Goal: Information Seeking & Learning: Learn about a topic

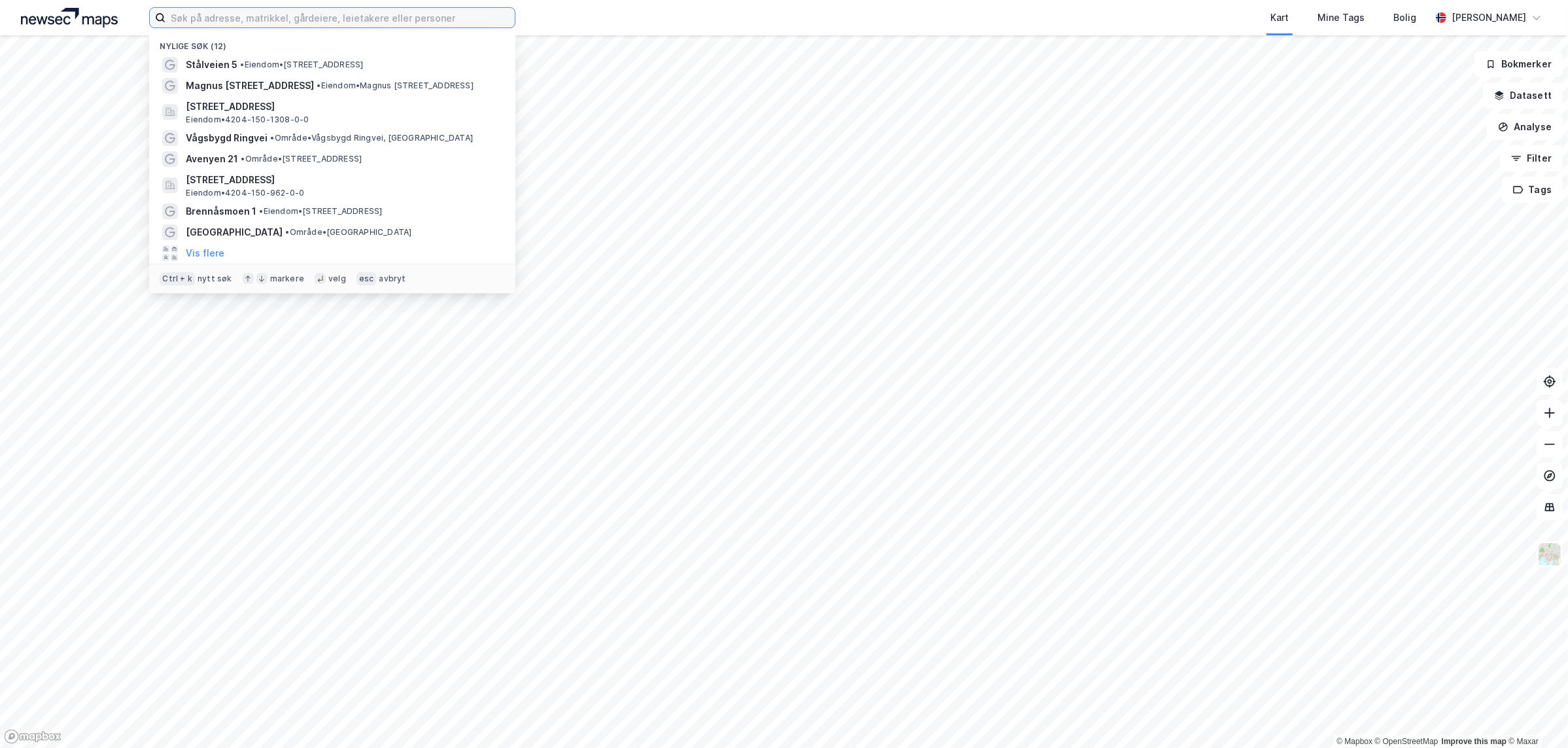
click at [221, 15] on input at bounding box center [341, 18] width 350 height 20
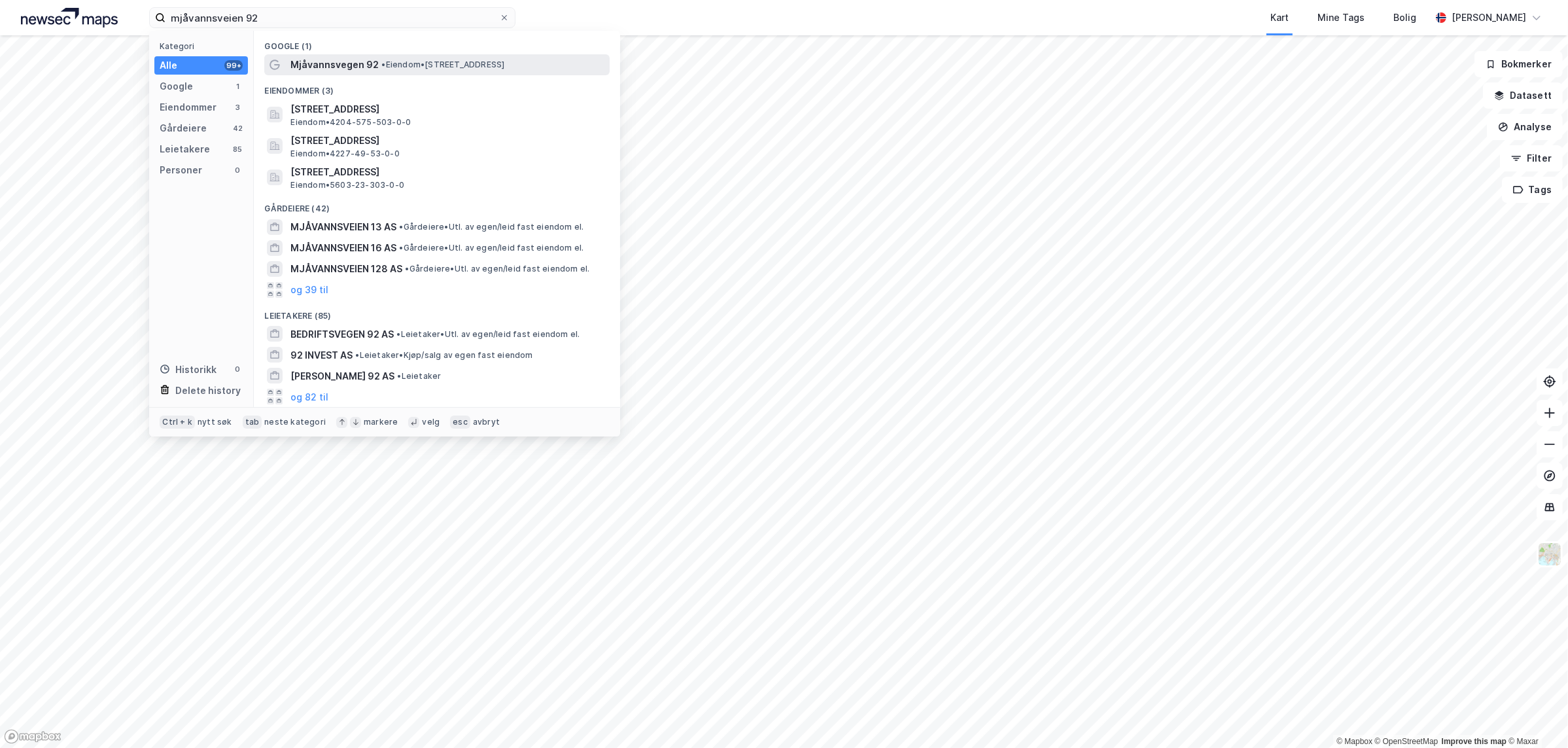
click at [345, 67] on span "Mjåvannsvegen 92" at bounding box center [334, 65] width 88 height 16
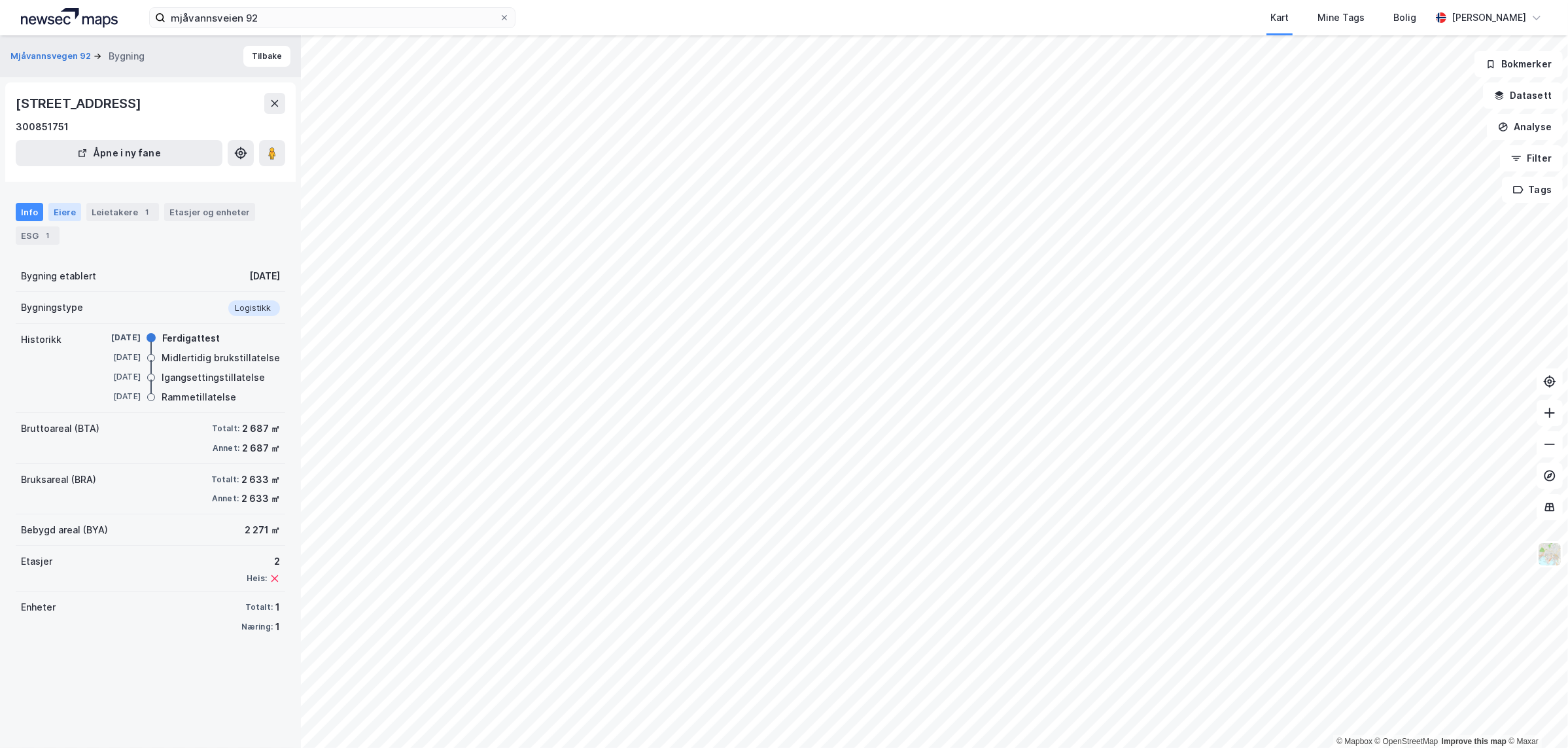
click at [56, 209] on div "Eiere" at bounding box center [65, 212] width 32 height 18
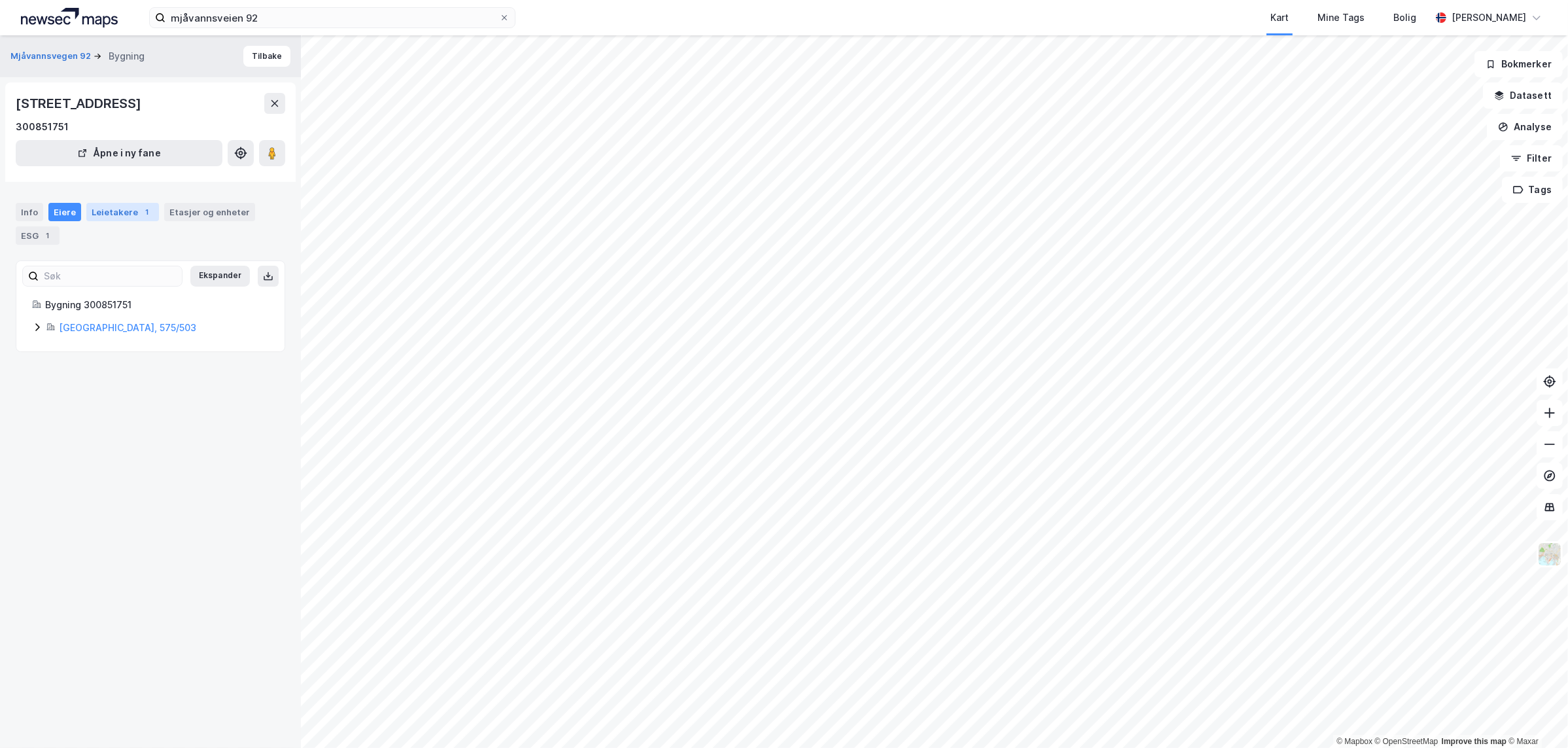
click at [105, 211] on div "Leietakere 1" at bounding box center [122, 212] width 73 height 18
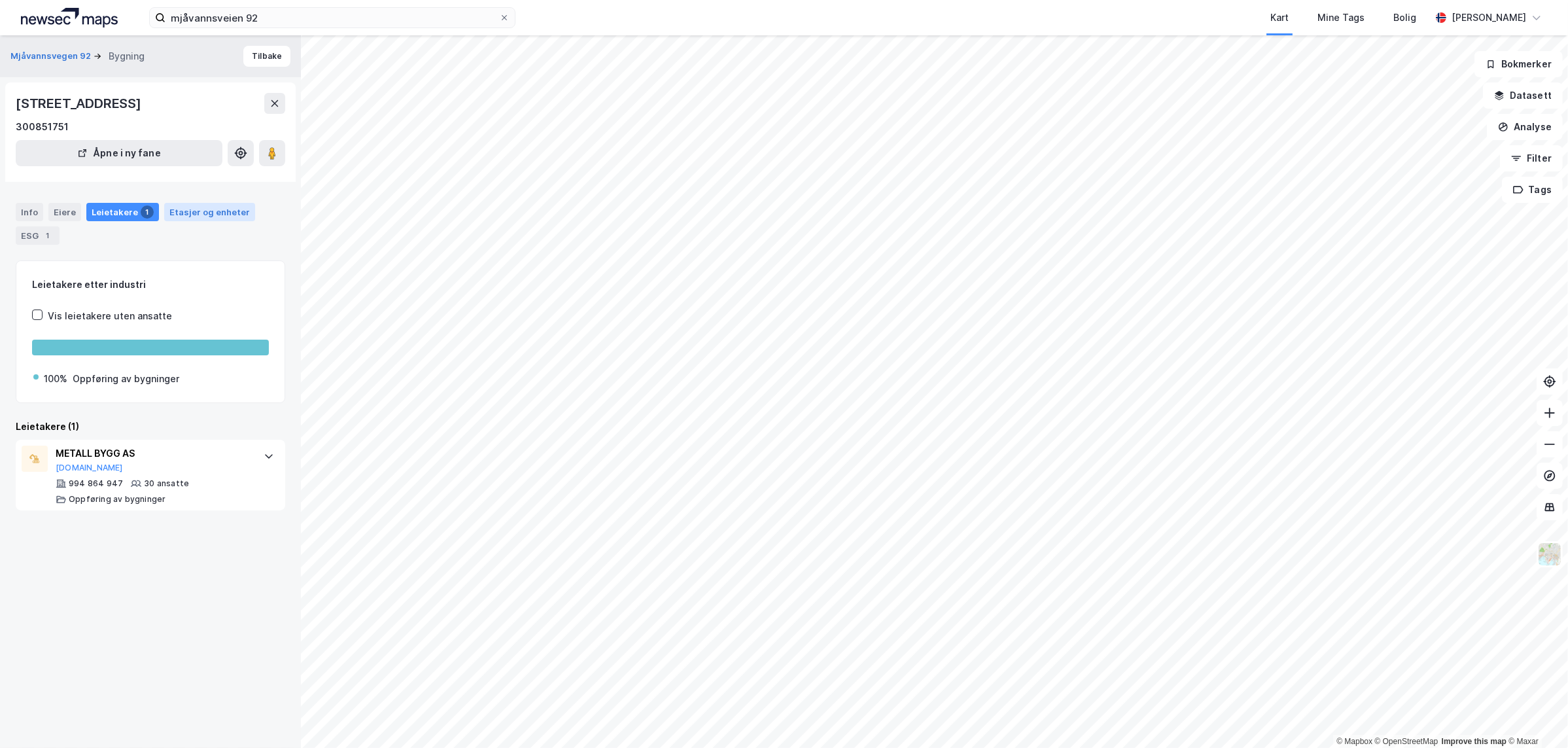
click at [187, 213] on div "Etasjer og enheter" at bounding box center [210, 212] width 81 height 12
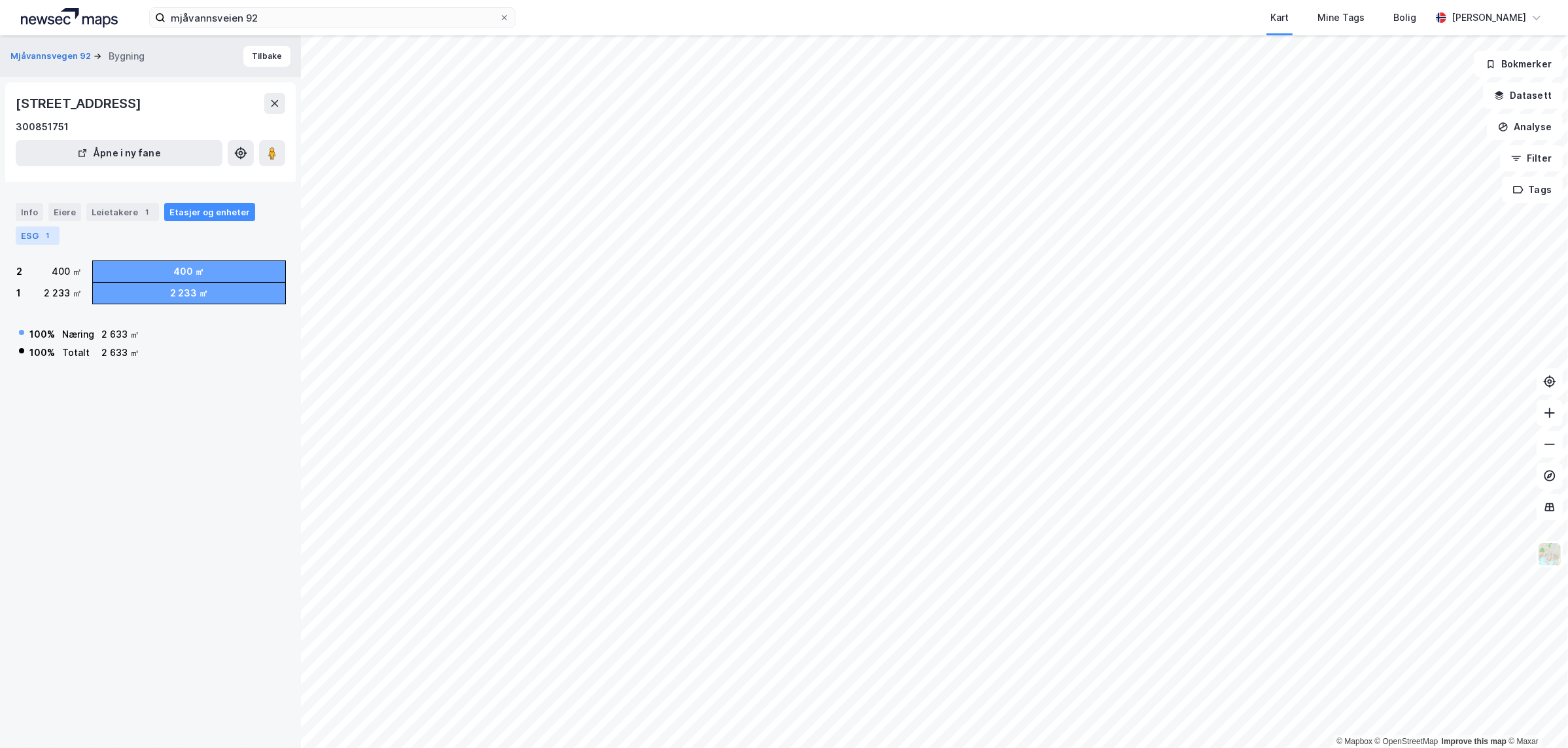
click at [31, 230] on div "ESG 1" at bounding box center [38, 235] width 44 height 18
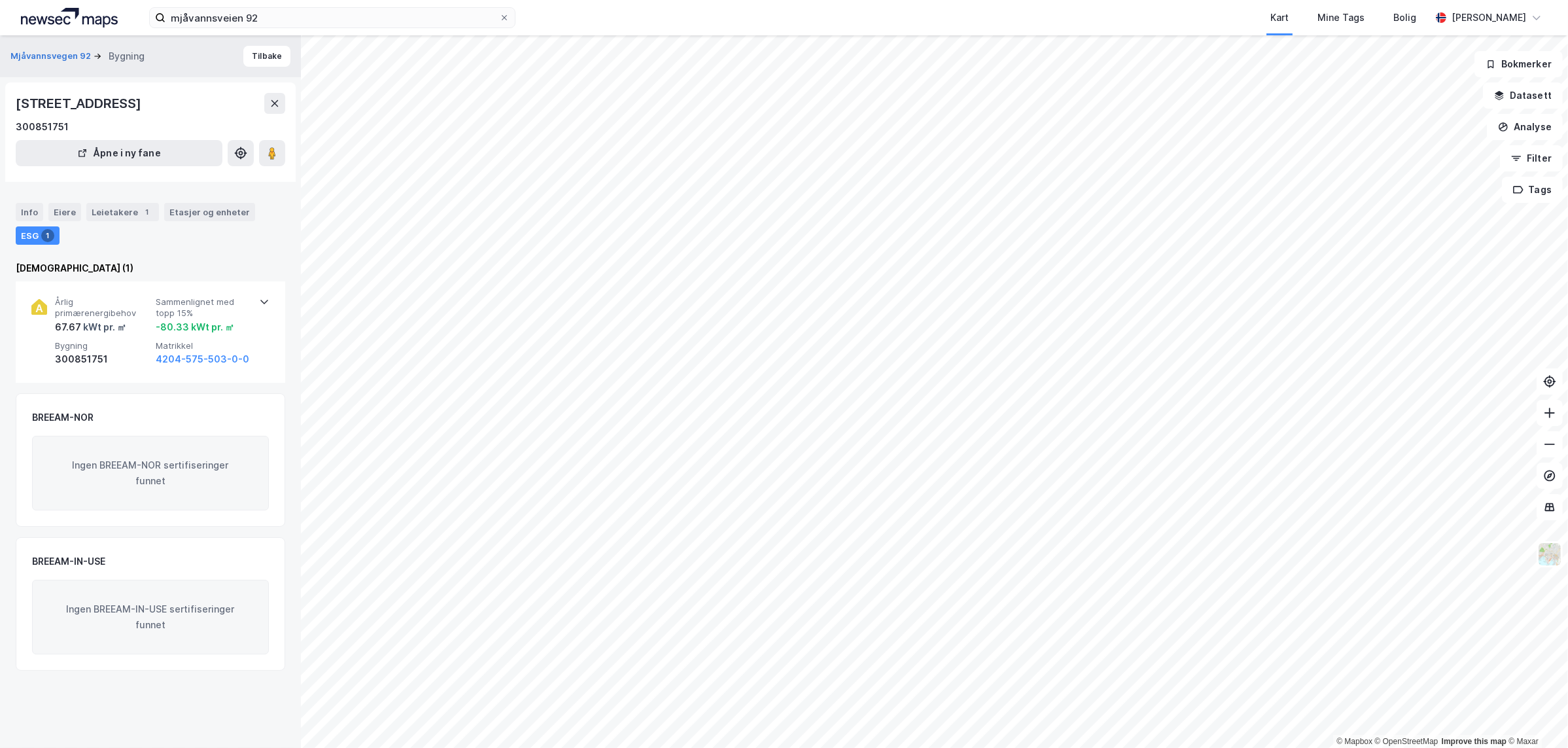
click at [13, 209] on div "Info Eiere Leietakere 1 Etasjer og enheter ESG 1" at bounding box center [151, 219] width 301 height 63
click at [22, 211] on div "Info" at bounding box center [30, 212] width 28 height 18
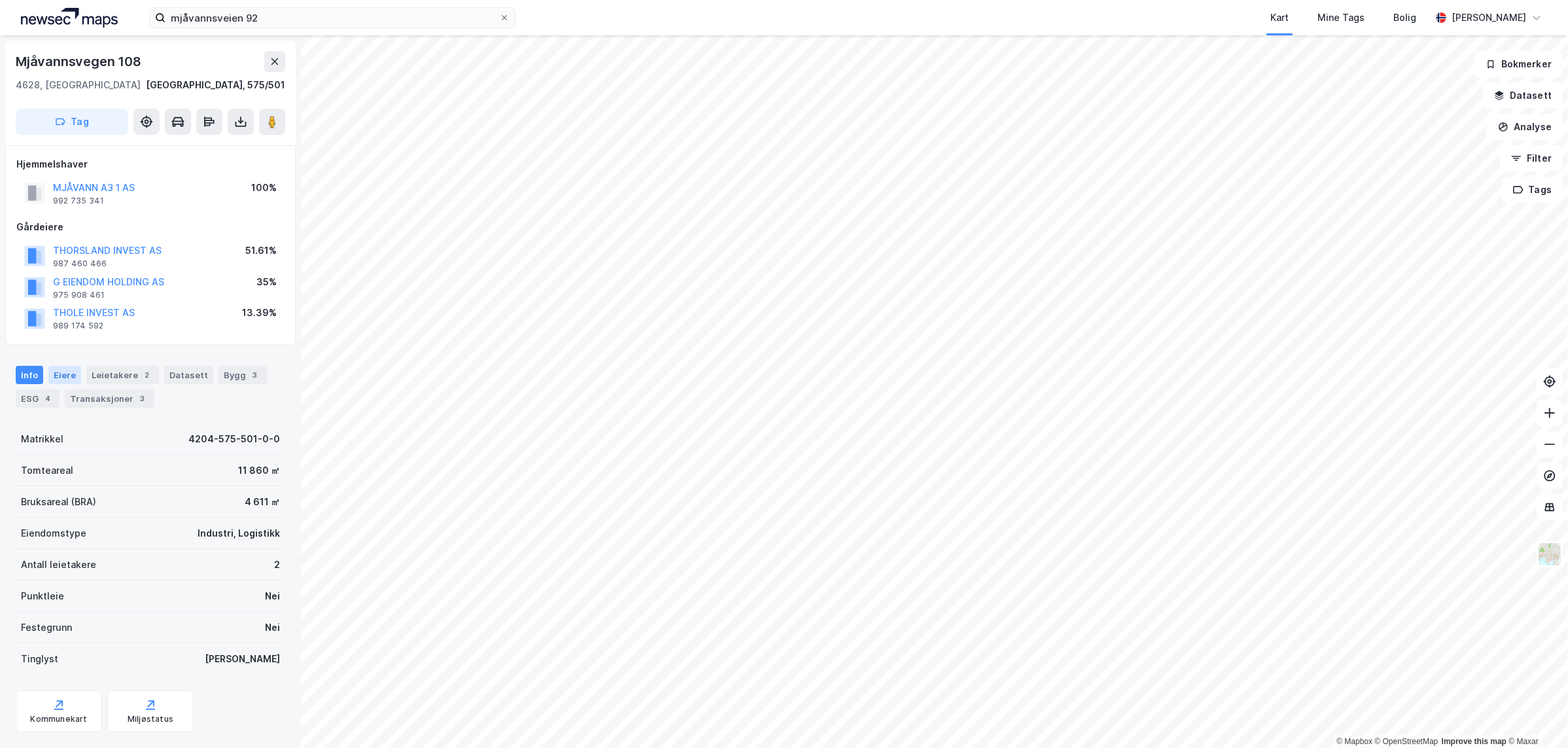
click at [65, 369] on div "Eiere" at bounding box center [65, 375] width 32 height 18
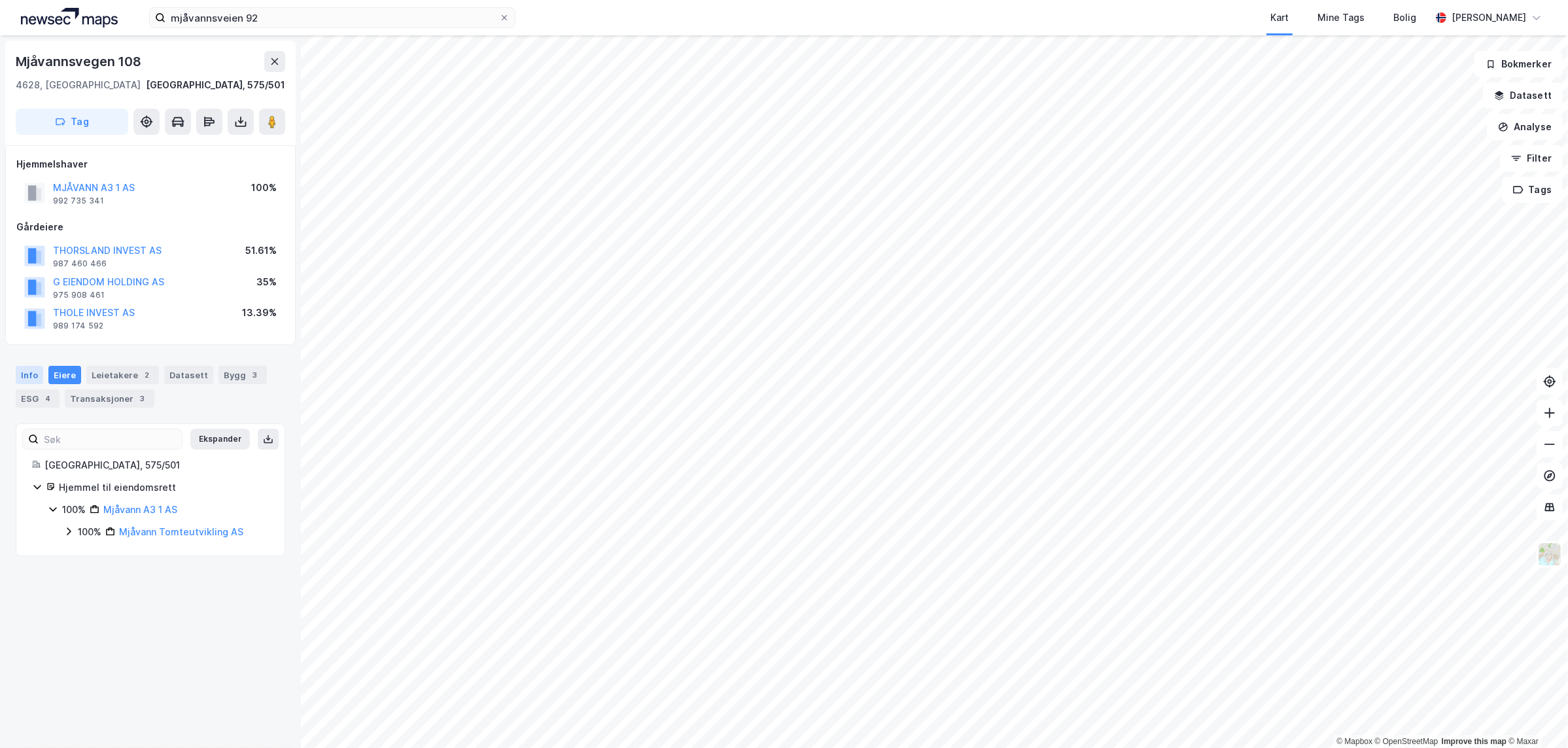
click at [35, 370] on div "Info" at bounding box center [30, 375] width 28 height 18
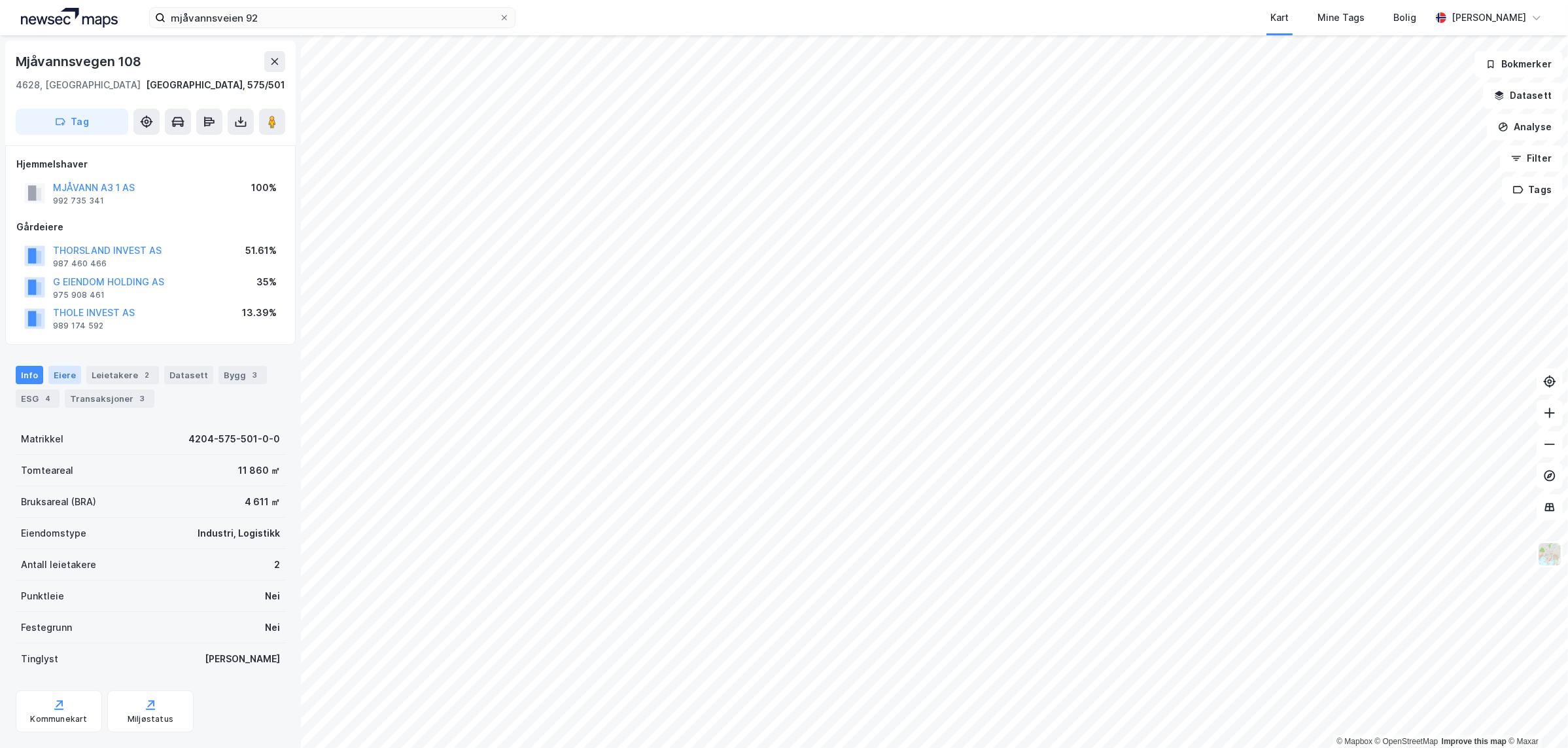
click at [56, 377] on div "Eiere" at bounding box center [65, 375] width 32 height 18
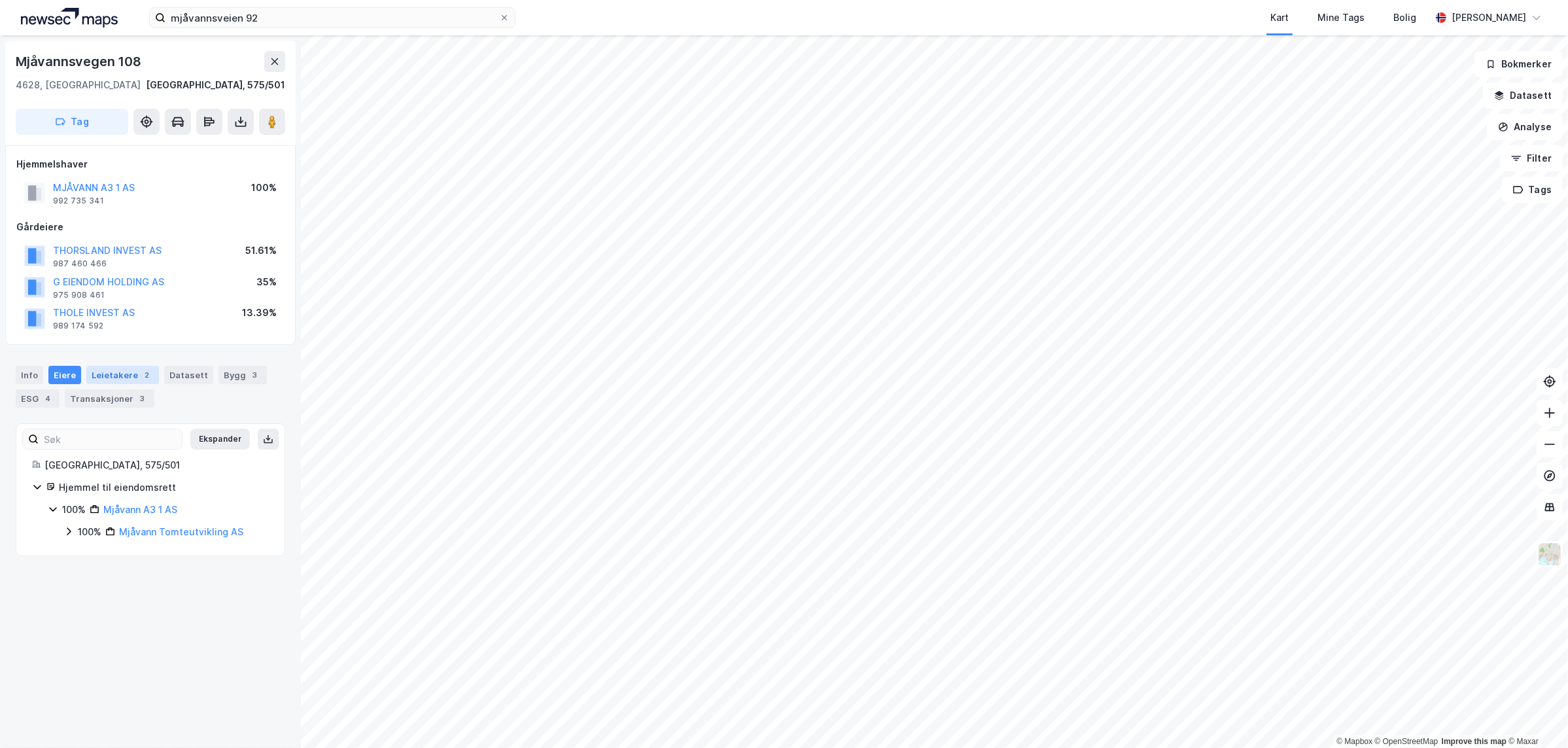
click at [90, 371] on div "Leietakere 2" at bounding box center [122, 375] width 73 height 18
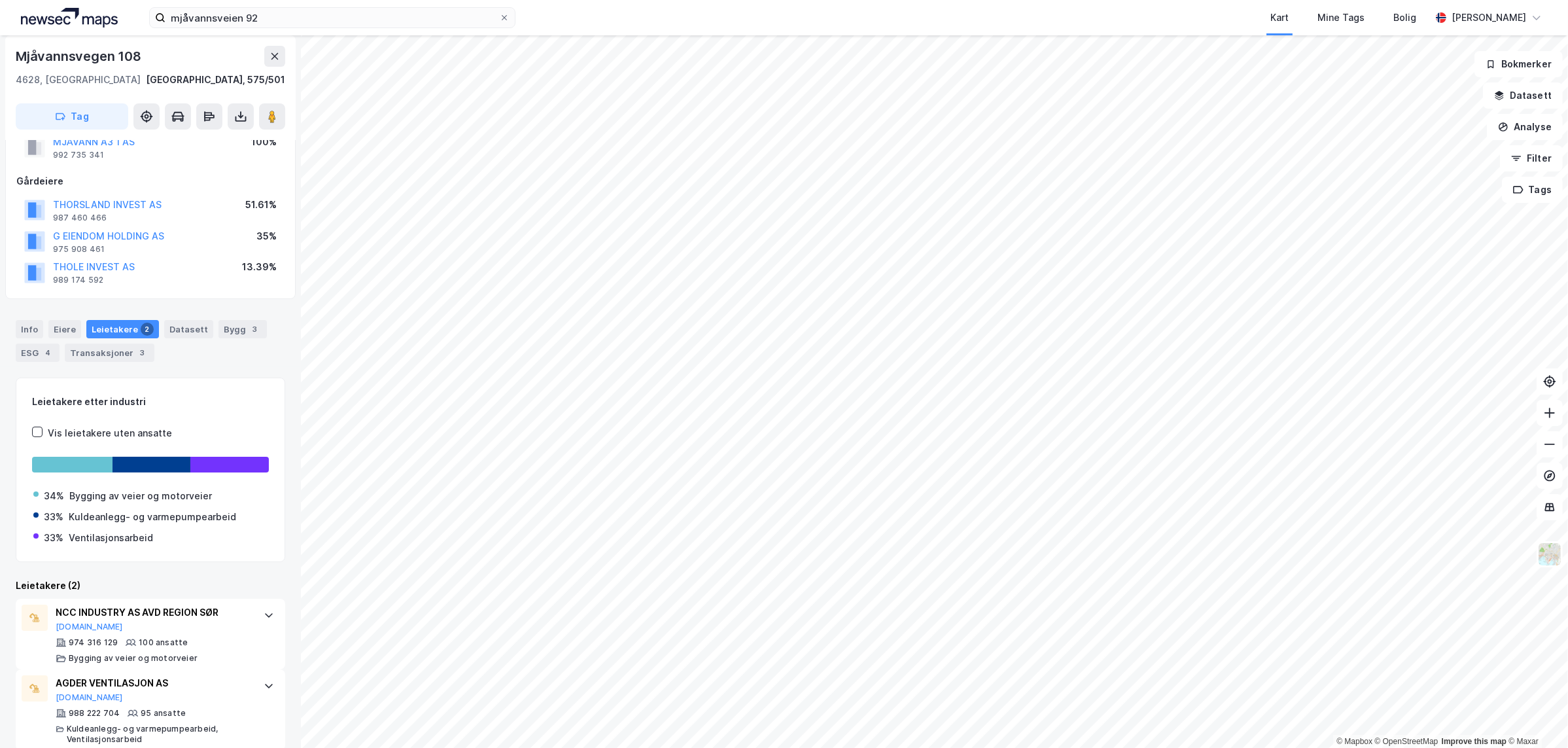
scroll to position [63, 0]
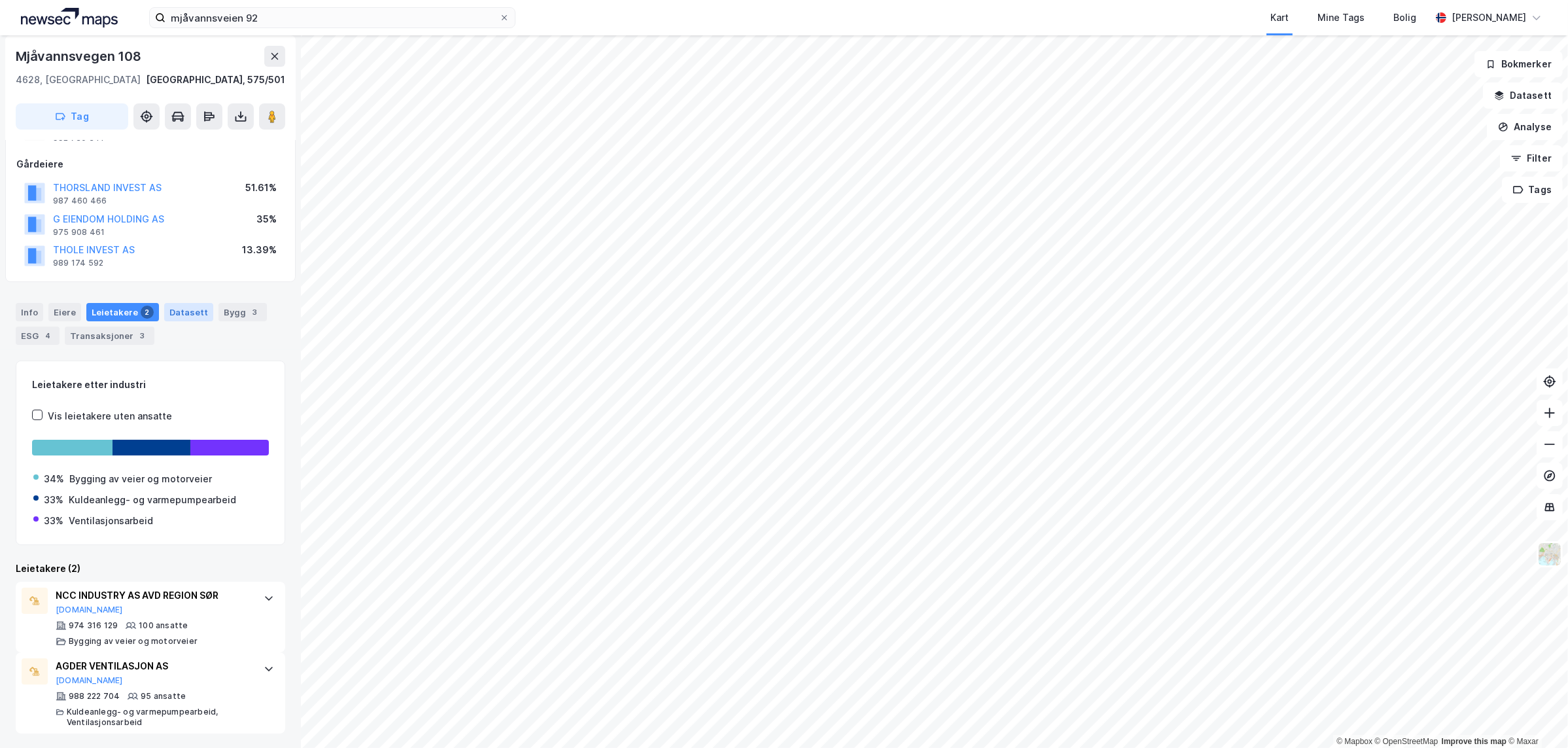
click at [171, 311] on div "Datasett" at bounding box center [188, 312] width 49 height 18
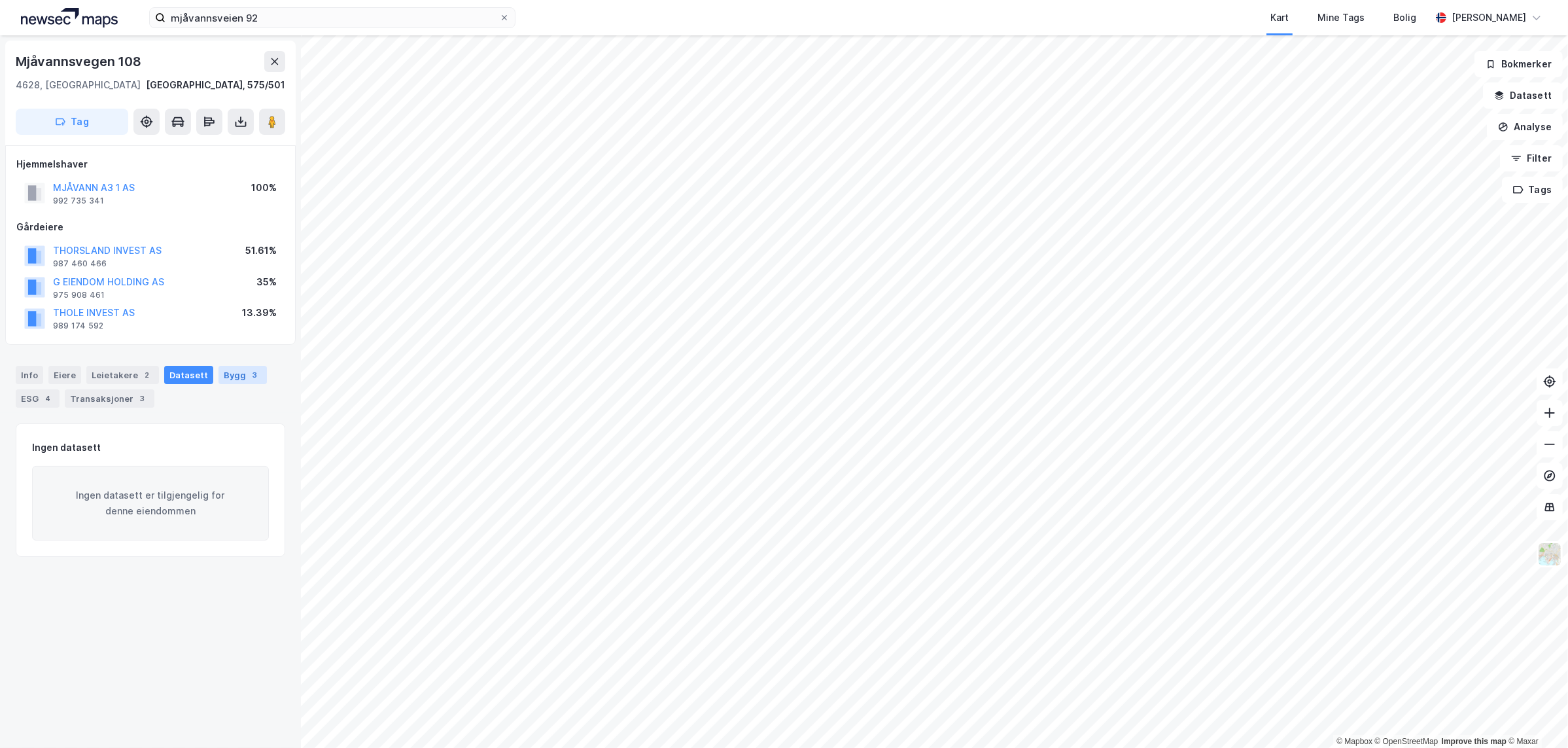
click at [230, 374] on div "Bygg 3" at bounding box center [243, 375] width 48 height 18
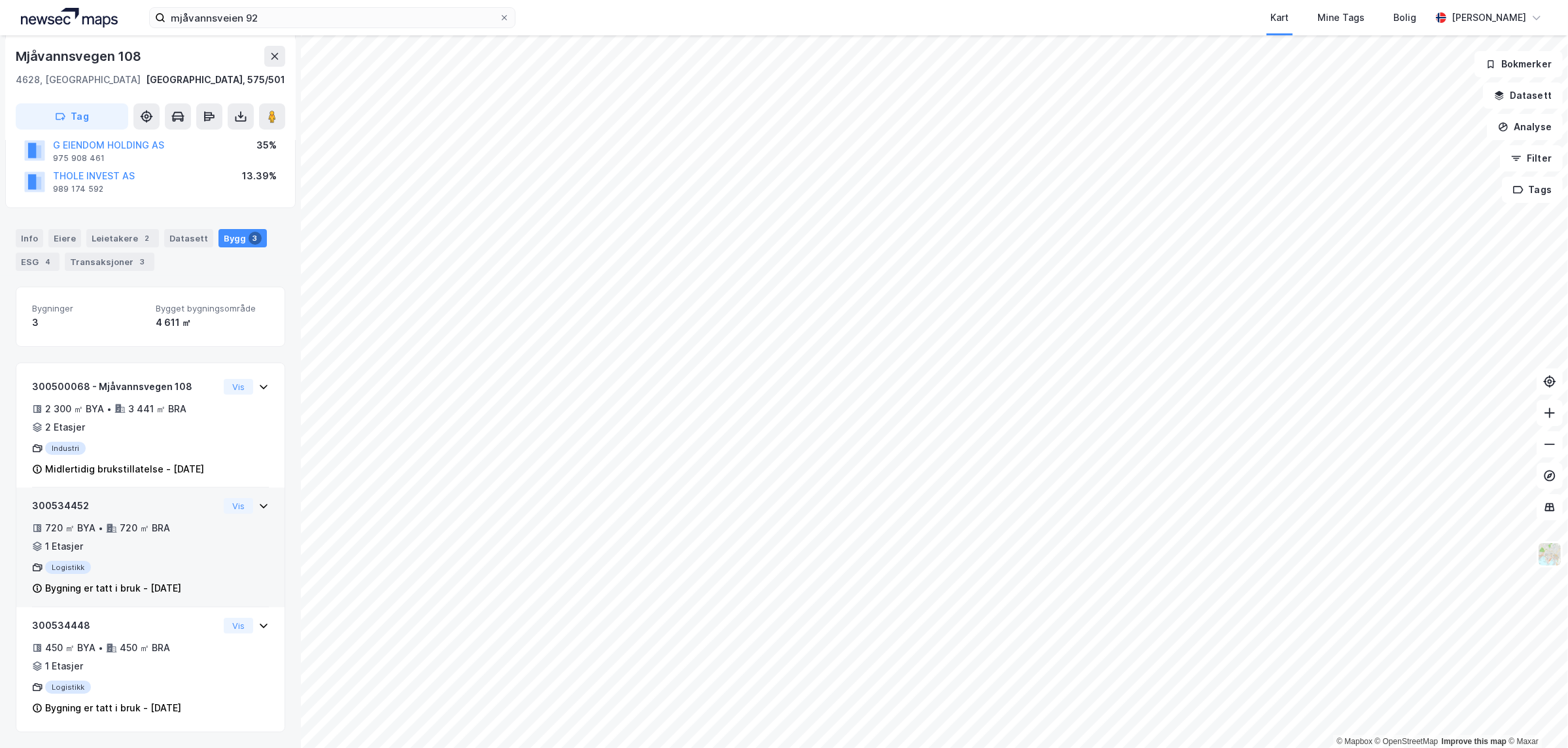
scroll to position [152, 0]
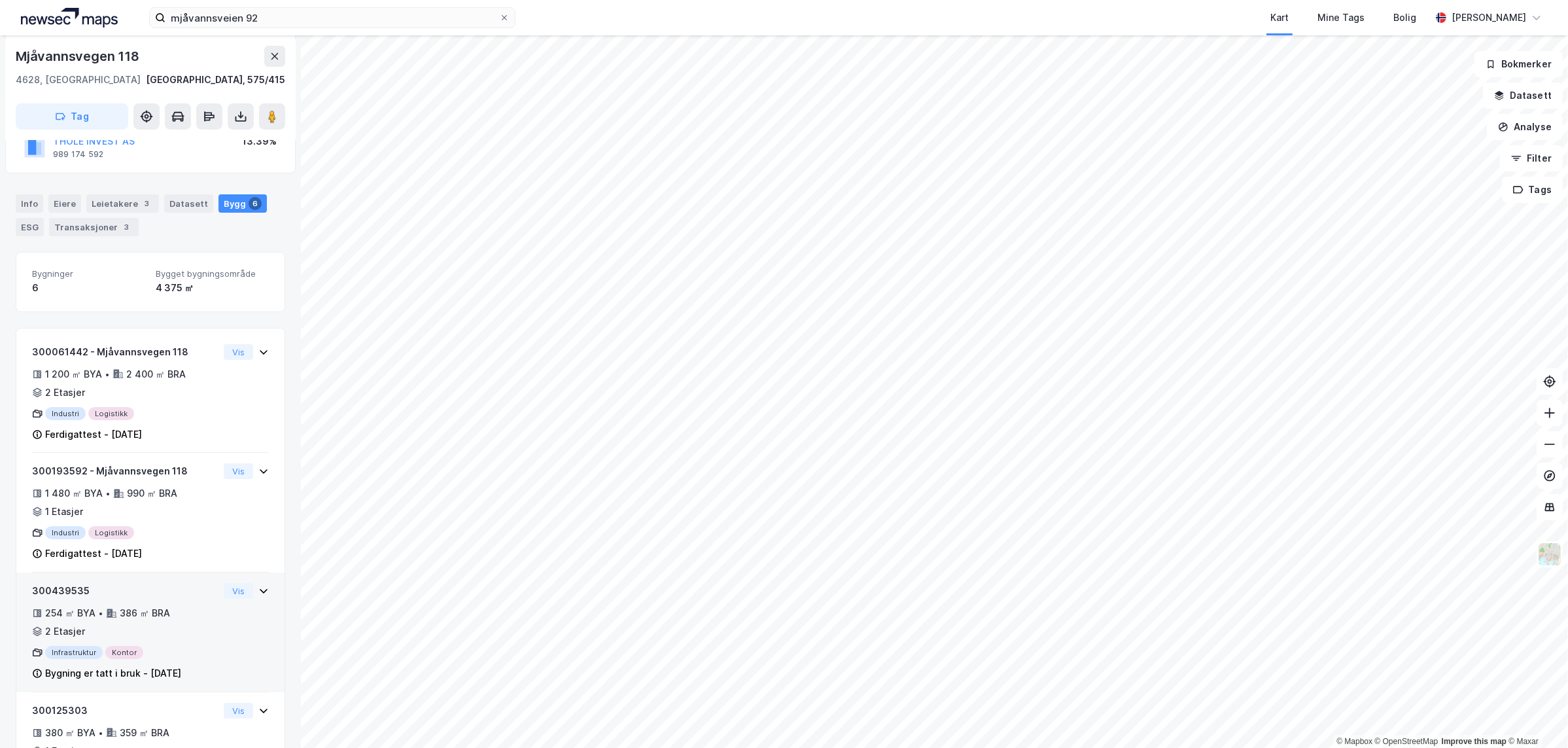
scroll to position [145, 0]
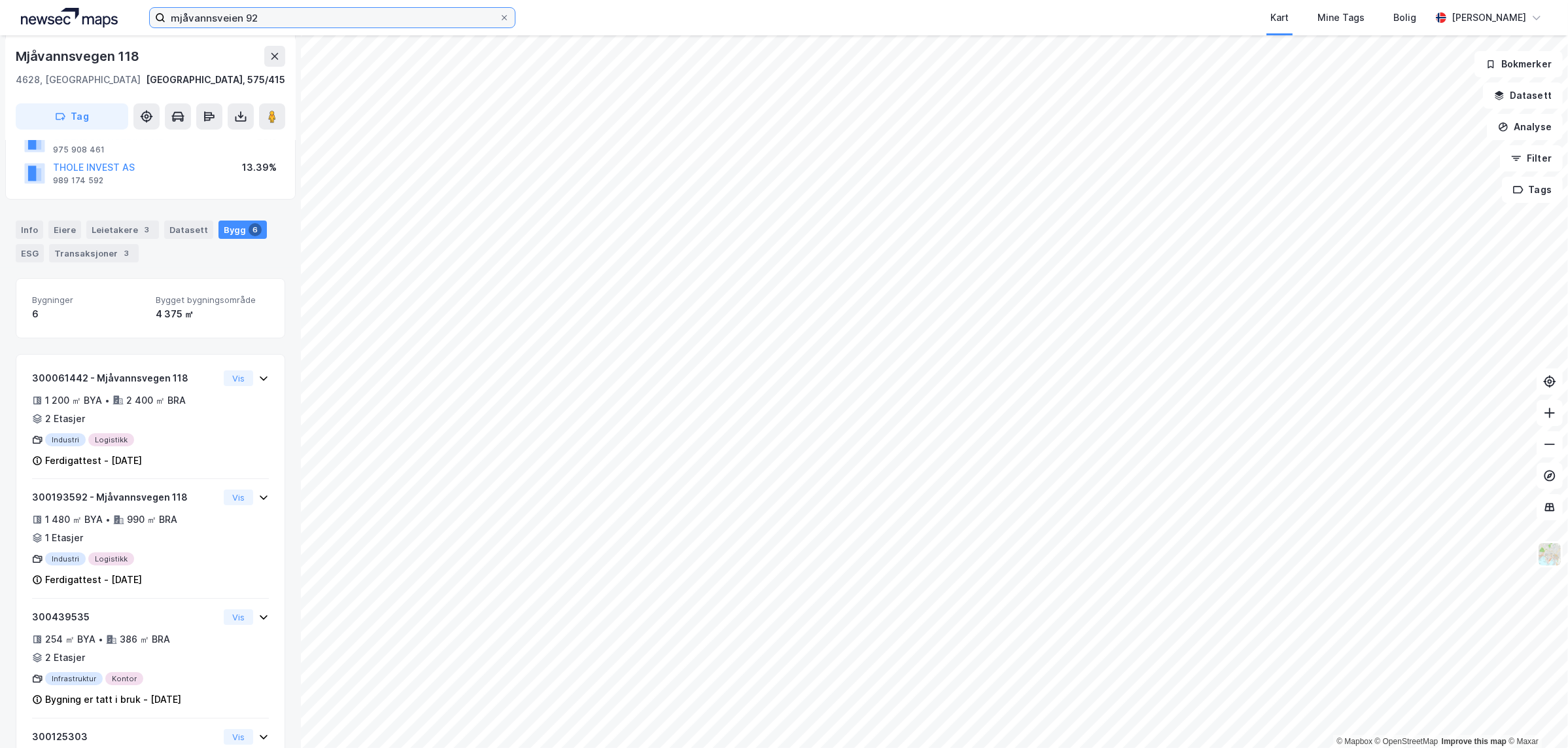
click at [275, 16] on input "mjåvannsveien 92" at bounding box center [333, 18] width 334 height 20
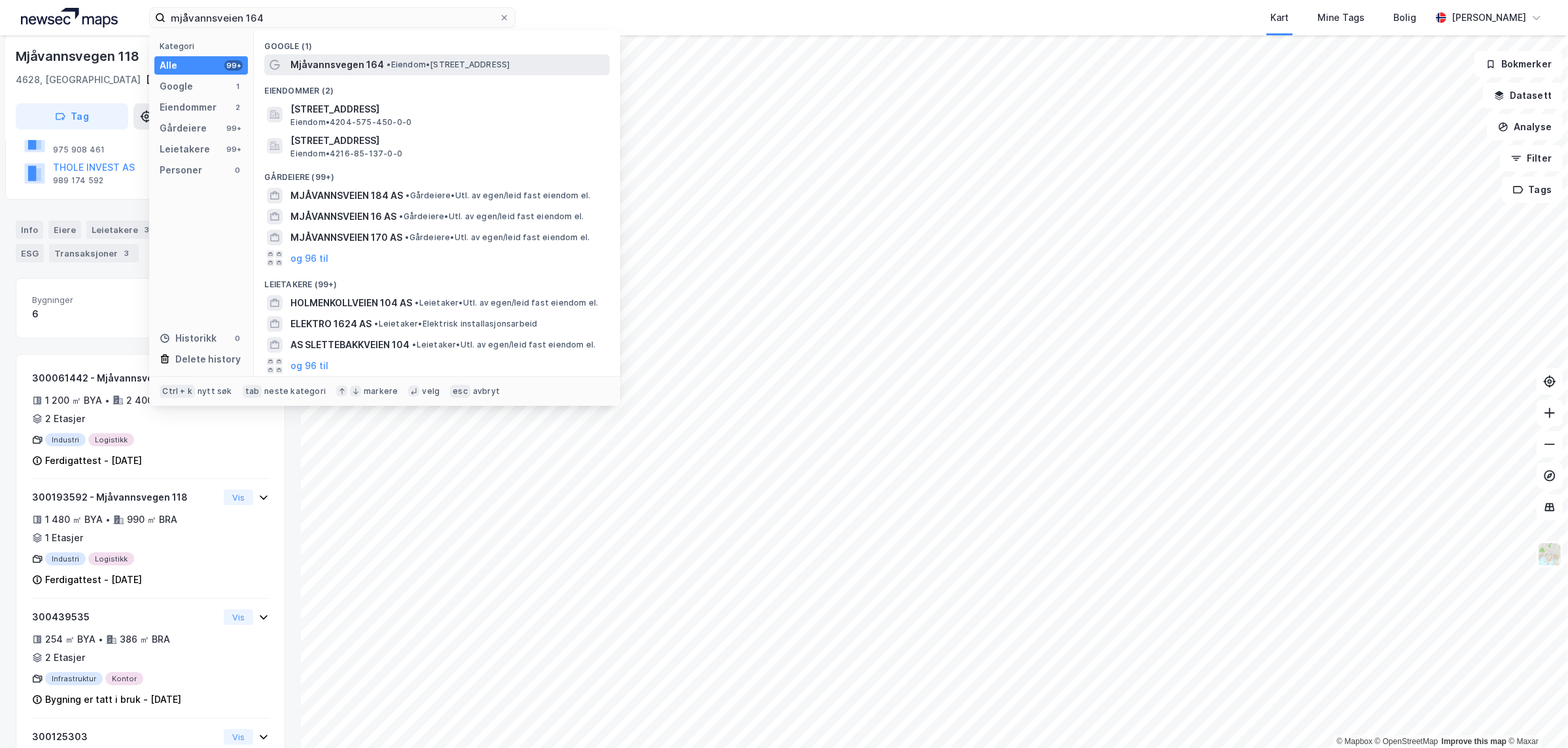
click at [336, 57] on span "Mjåvannsvegen 164" at bounding box center [337, 65] width 93 height 16
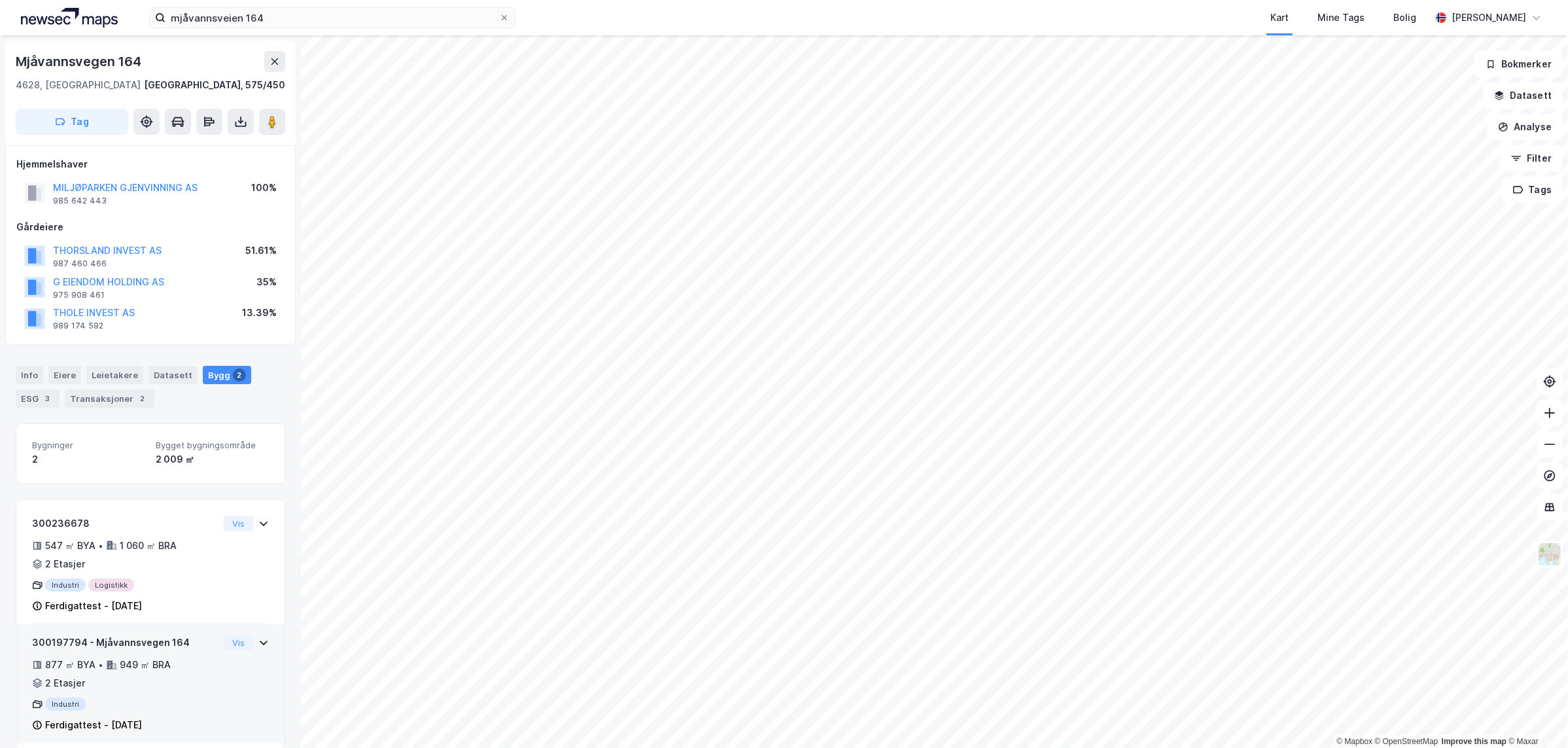
scroll to position [16, 0]
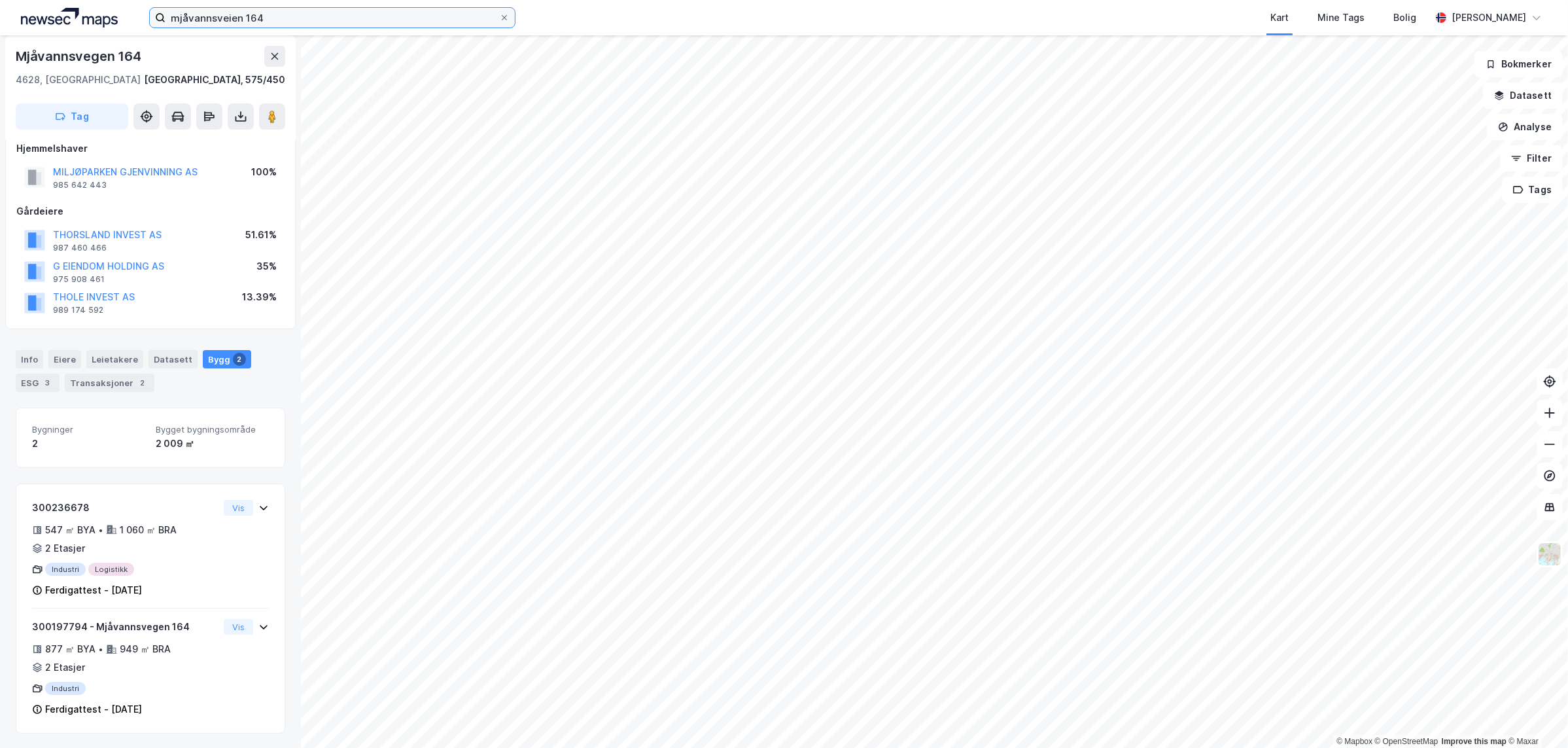
drag, startPoint x: 281, startPoint y: 14, endPoint x: 299, endPoint y: 15, distance: 18.0
click at [280, 14] on input "mjåvannsveien 164" at bounding box center [333, 18] width 334 height 20
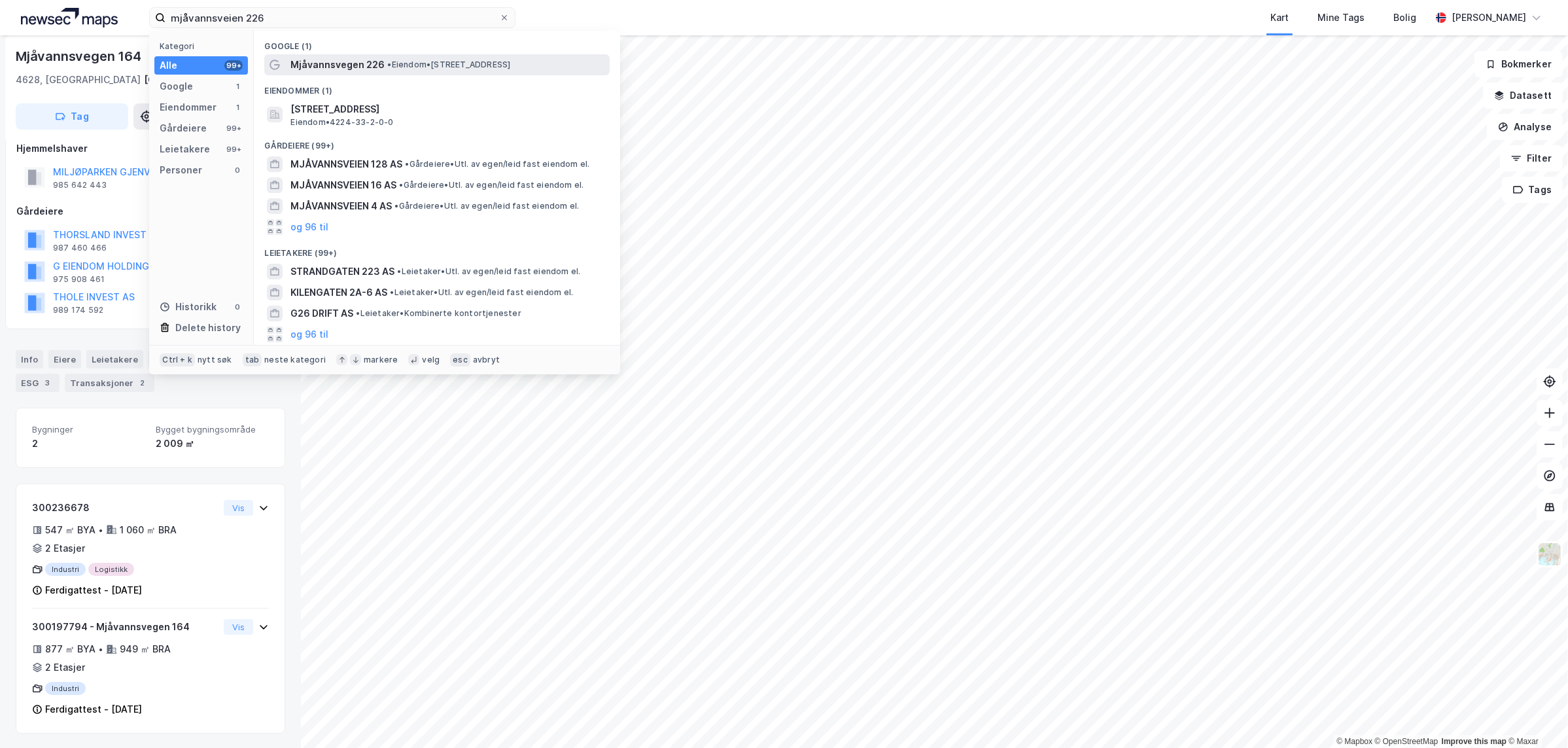
click at [394, 65] on span "• Eiendom • [STREET_ADDRESS]" at bounding box center [448, 65] width 123 height 11
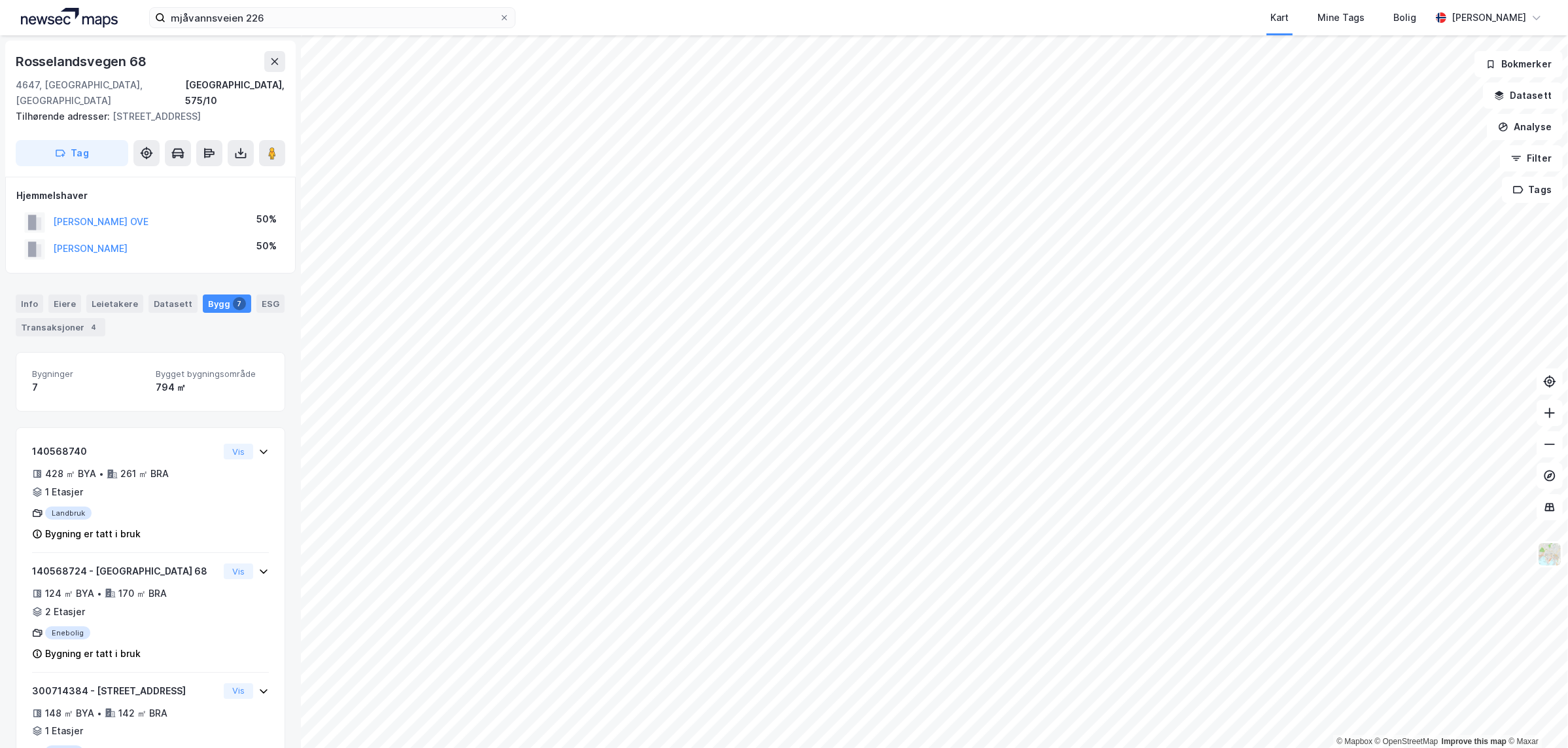
click at [814, 747] on html "mjåvannsveien 226 Kart Mine Tags Bolig [PERSON_NAME] © Mapbox © OpenStreetMap I…" at bounding box center [784, 374] width 1568 height 748
click at [285, 13] on input "mjåvannsveien 226" at bounding box center [333, 18] width 334 height 20
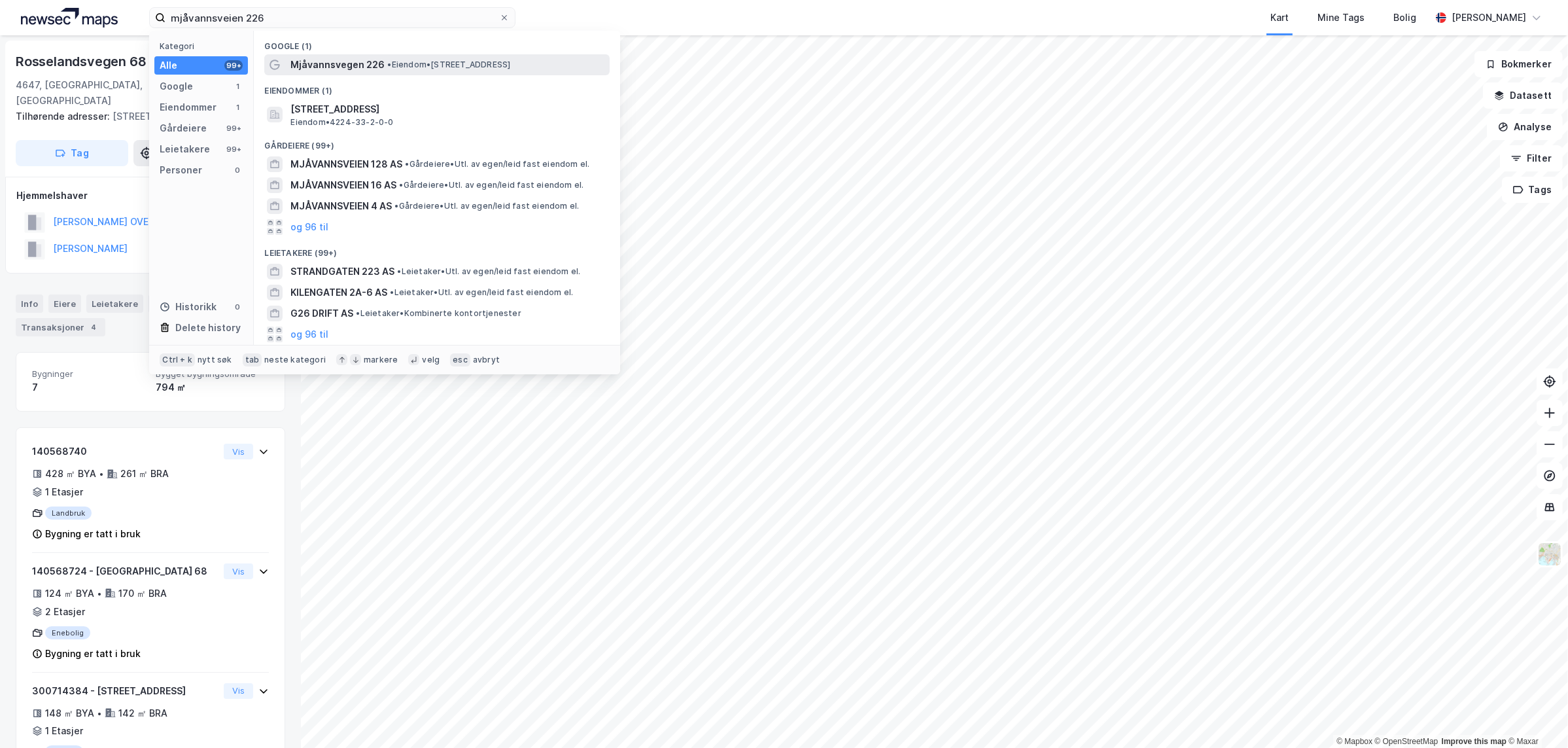
click at [311, 68] on span "Mjåvannsvegen 226" at bounding box center [337, 65] width 94 height 16
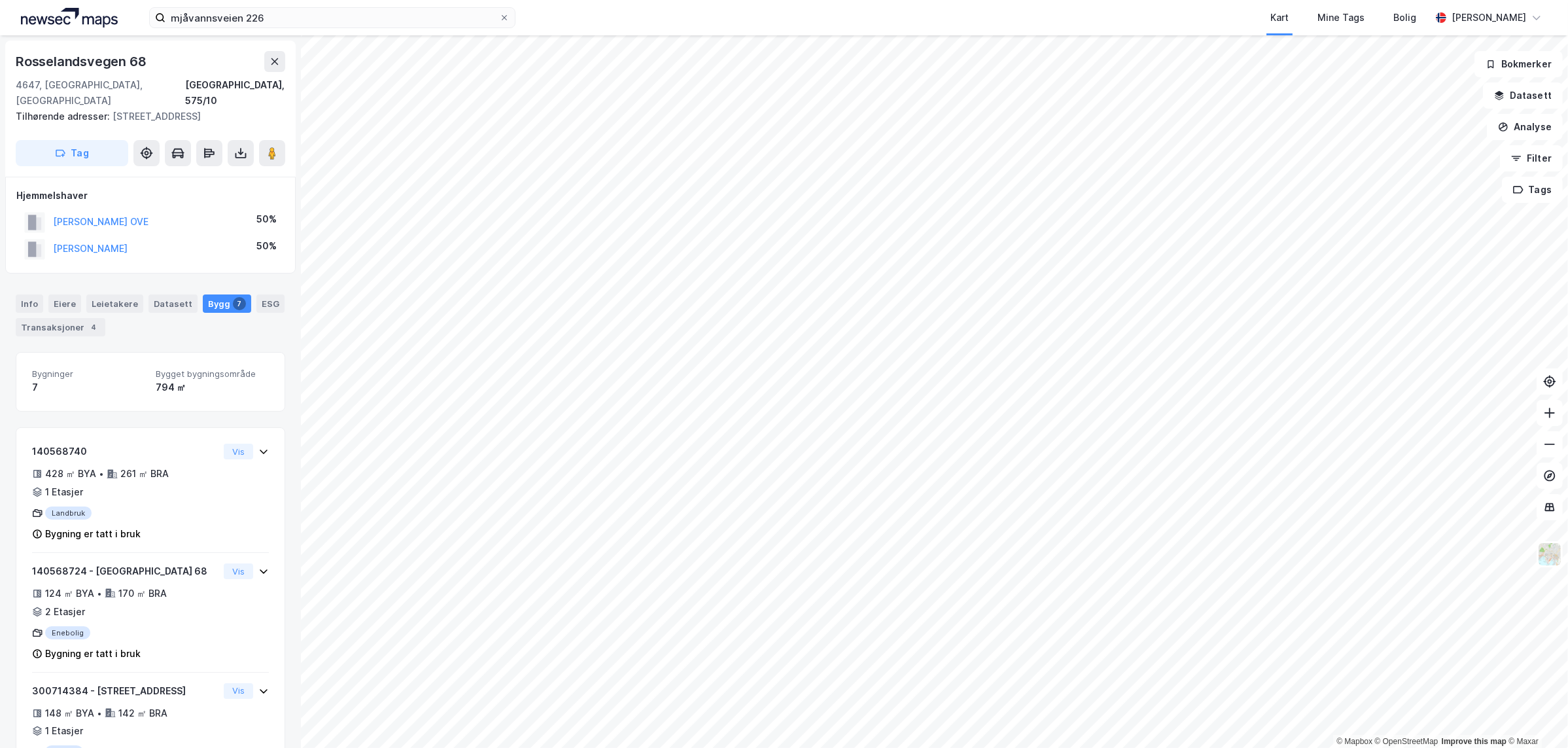
scroll to position [16, 0]
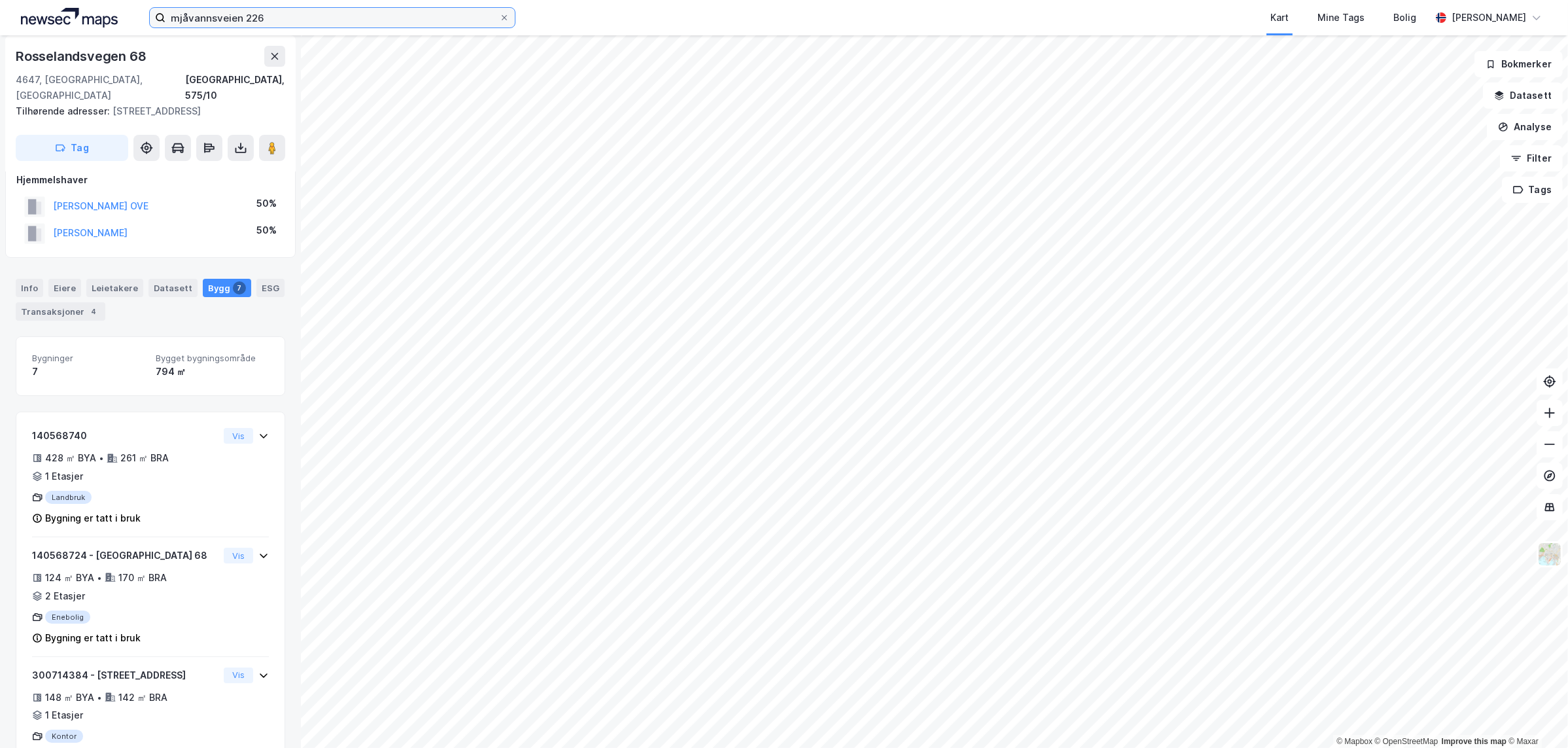
click at [223, 17] on input "mjåvannsveien 226" at bounding box center [333, 18] width 334 height 20
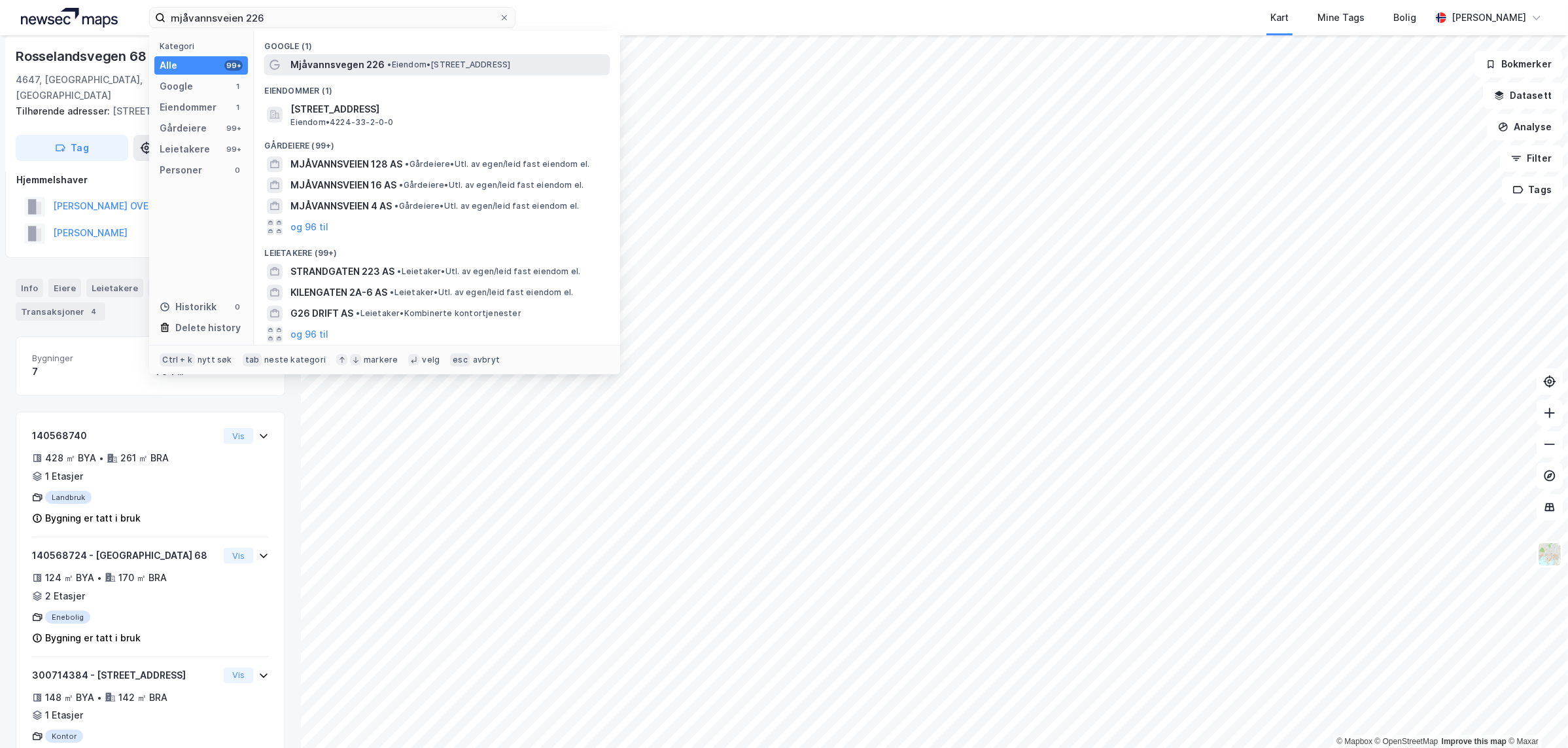
click at [501, 64] on span "• Eiendom • [STREET_ADDRESS]" at bounding box center [448, 65] width 123 height 11
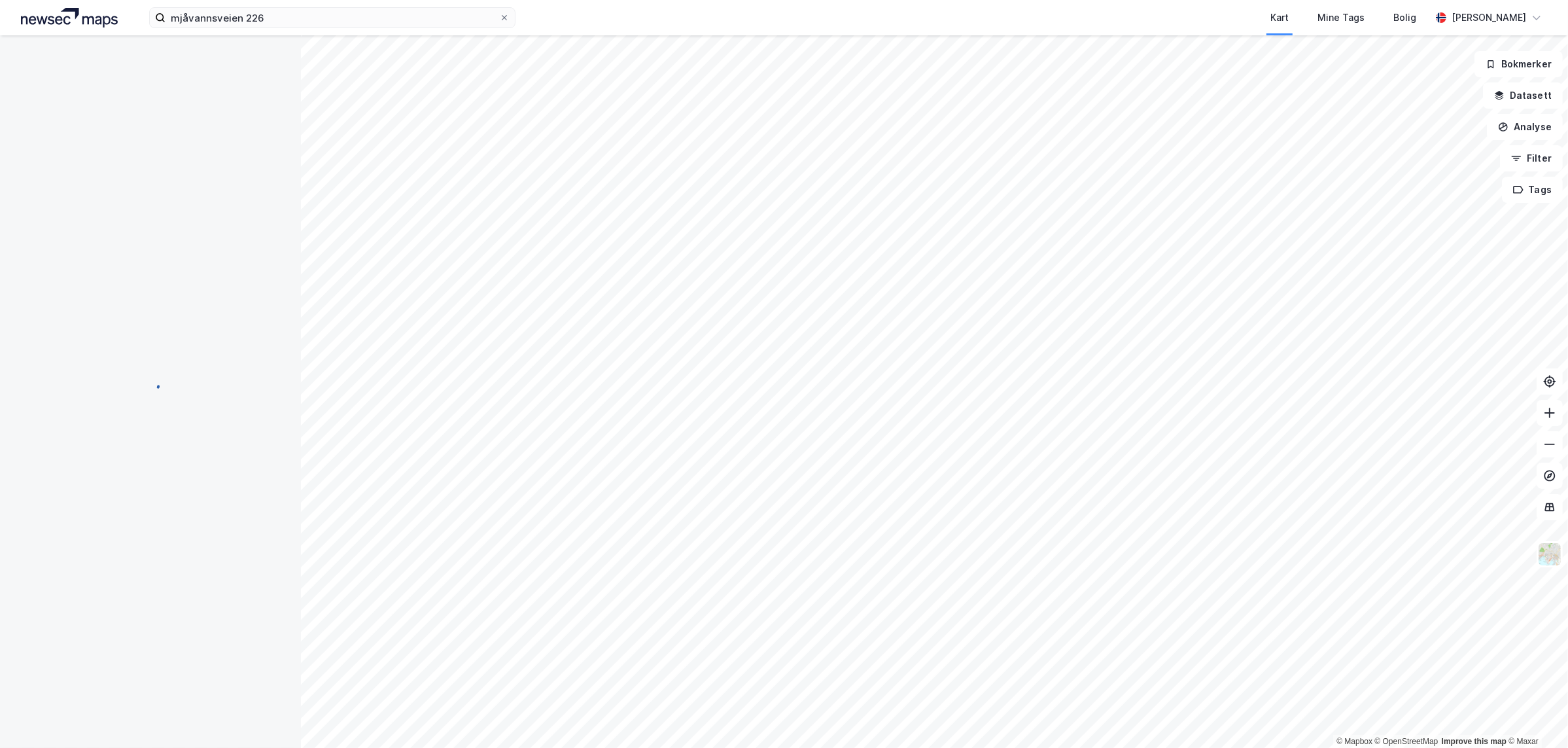
scroll to position [16, 0]
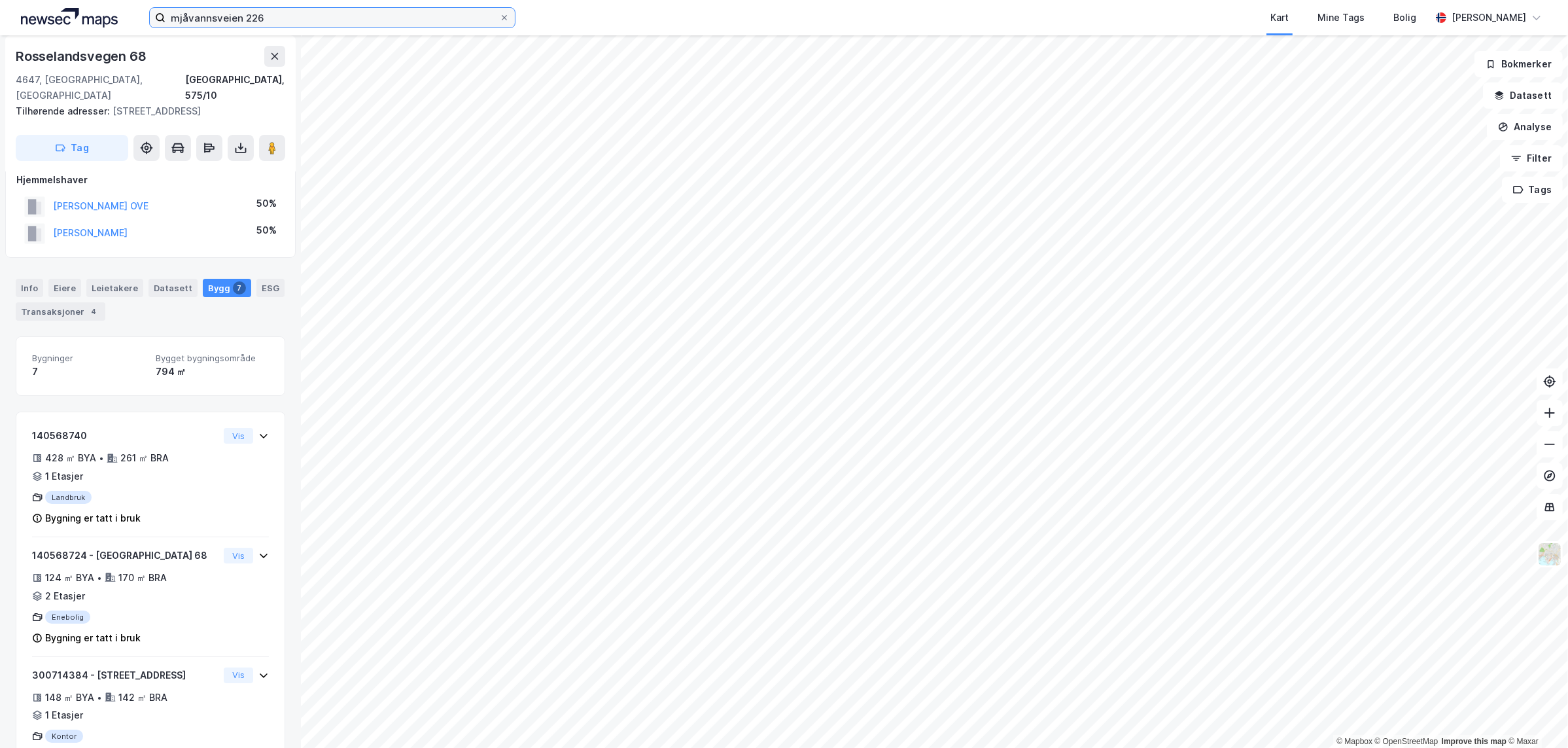
click at [280, 17] on input "mjåvannsveien 226" at bounding box center [333, 18] width 334 height 20
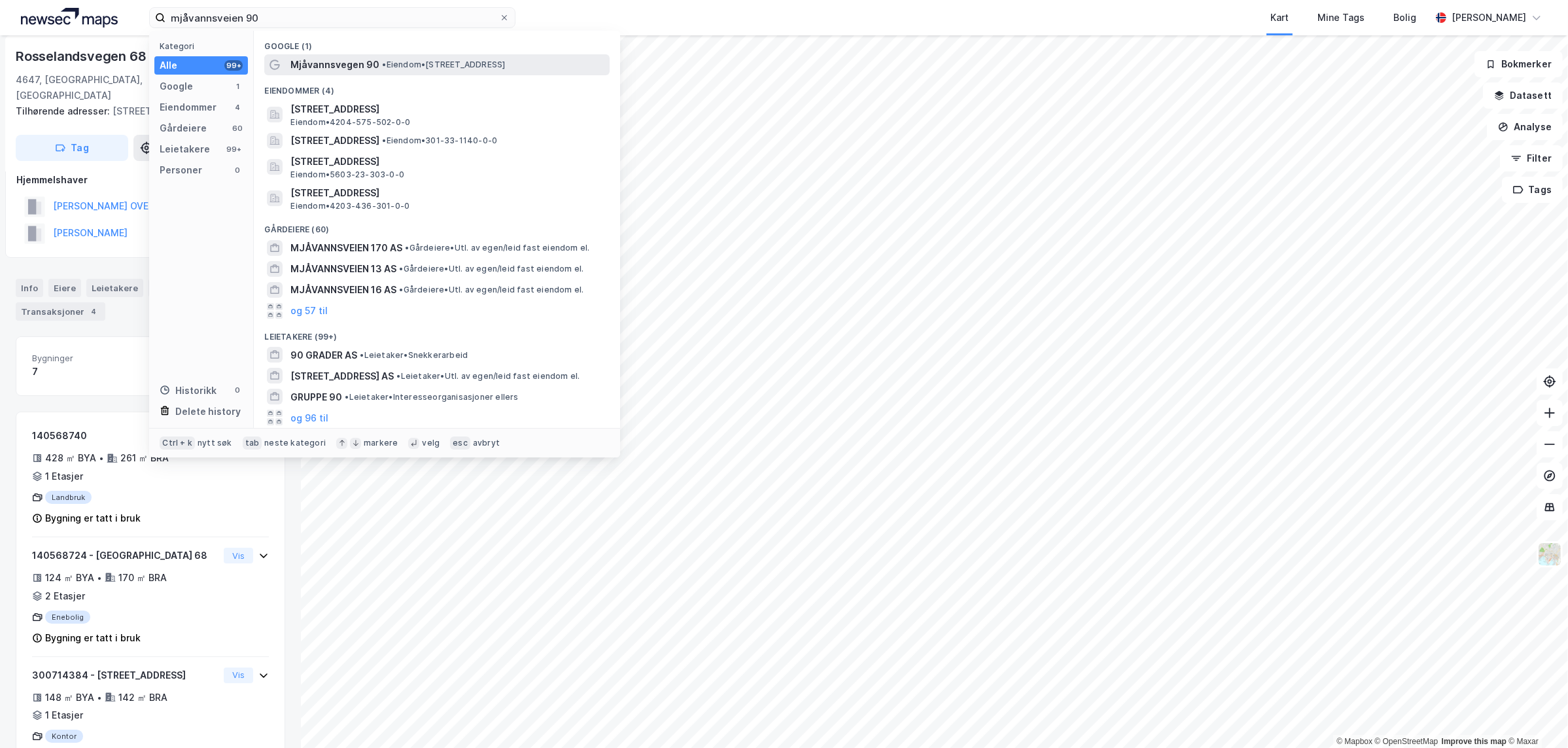
click at [330, 64] on span "Mjåvannsvegen 90" at bounding box center [334, 65] width 89 height 16
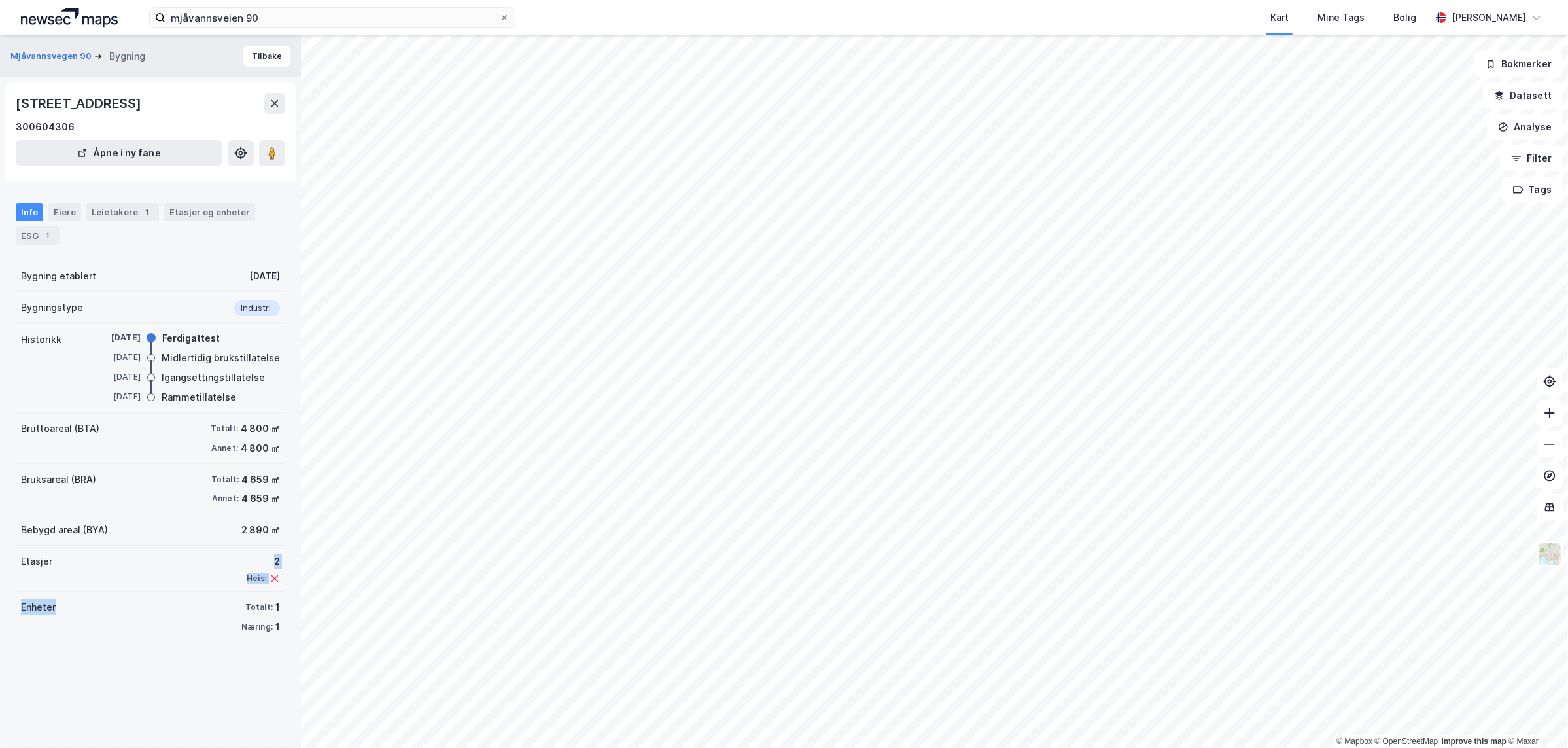
drag, startPoint x: 96, startPoint y: 588, endPoint x: 94, endPoint y: 596, distance: 8.2
click at [94, 596] on div "Bygning etablert [DATE] Bygningstype Industri Historikk [DATE] Ferdigattest [DA…" at bounding box center [151, 451] width 270 height 382
click at [273, 23] on input "mjåvannsveien 90" at bounding box center [333, 18] width 334 height 20
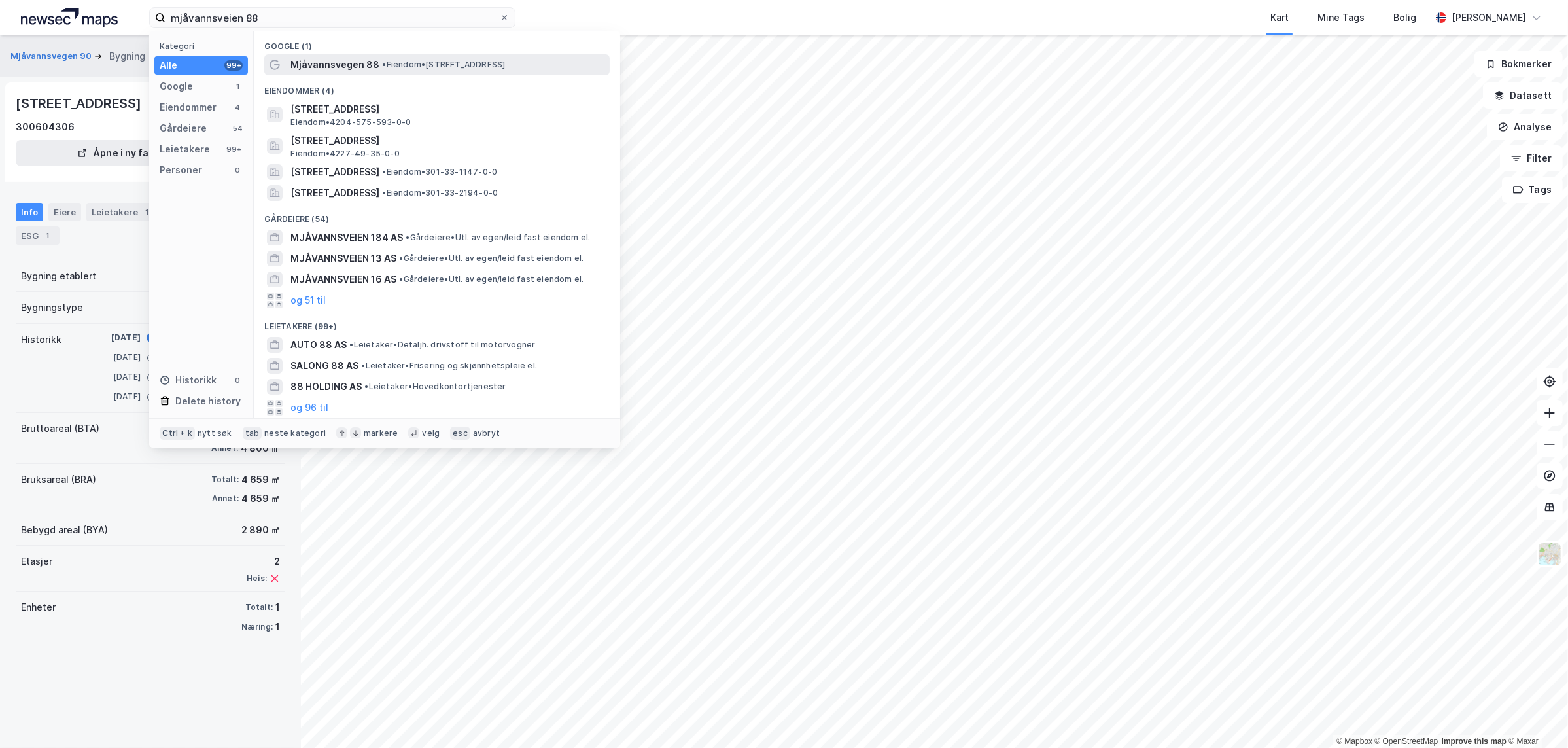
click at [340, 62] on span "Mjåvannsvegen 88" at bounding box center [334, 65] width 89 height 16
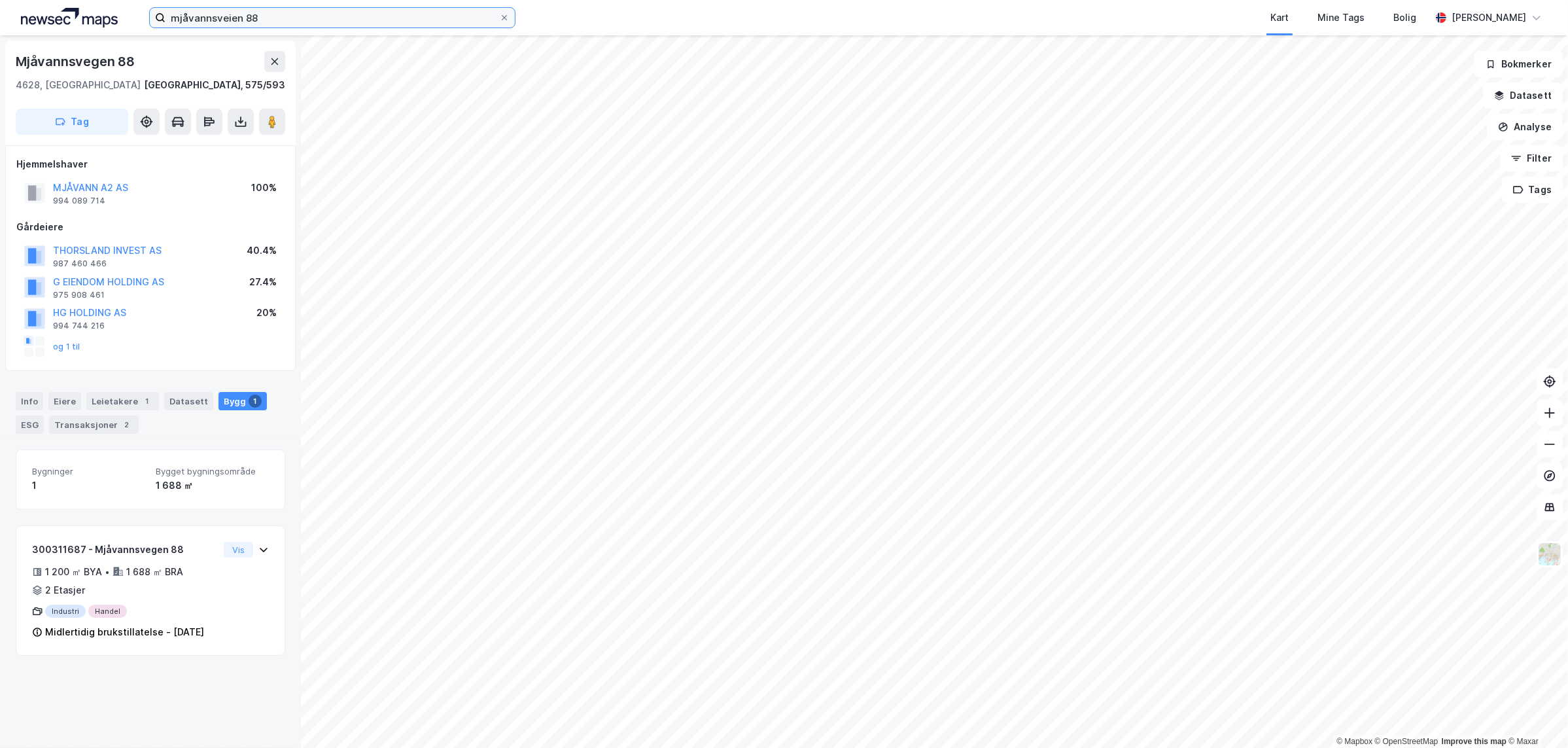
click at [269, 23] on input "mjåvannsveien 88" at bounding box center [333, 18] width 334 height 20
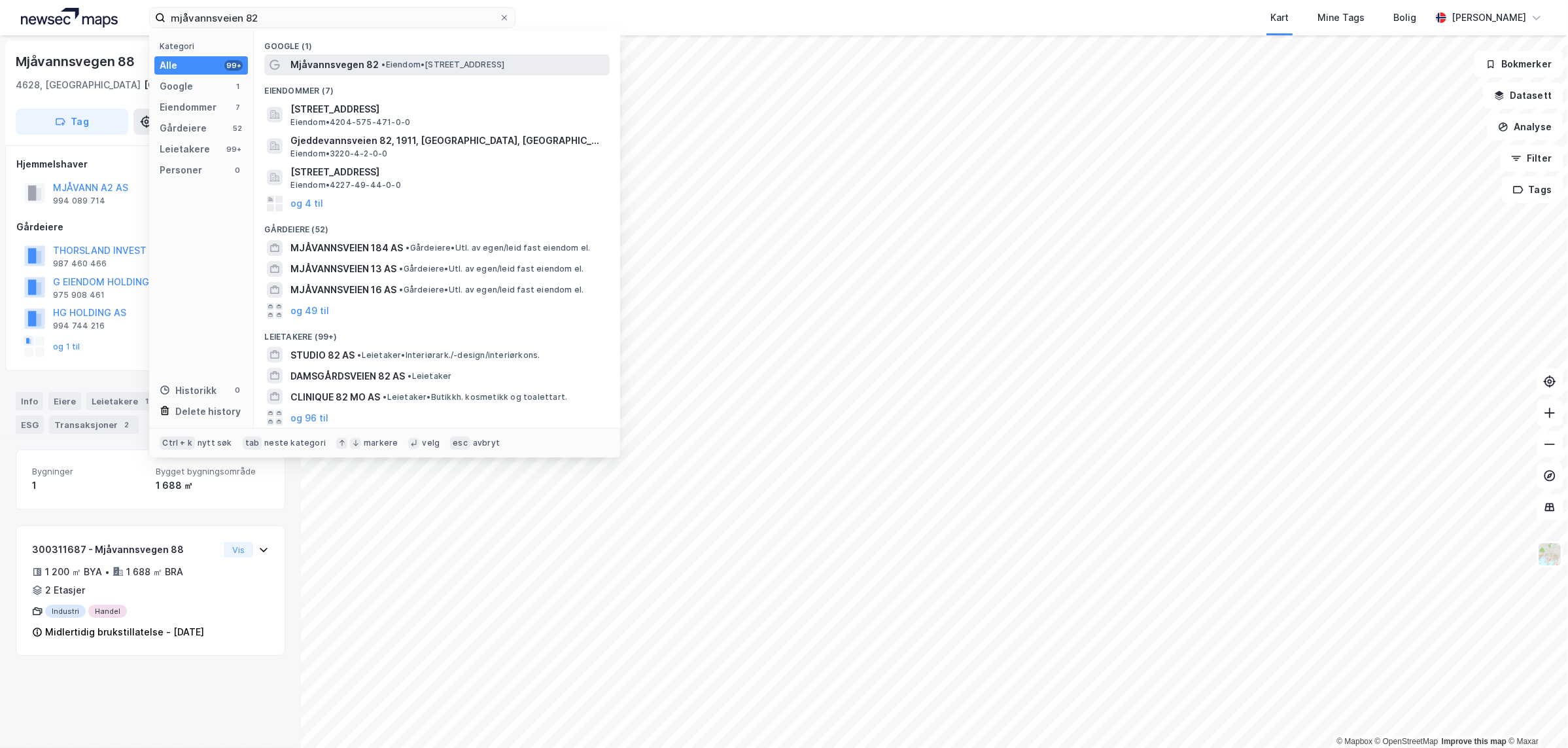
click at [352, 61] on span "Mjåvannsvegen 82" at bounding box center [334, 65] width 88 height 16
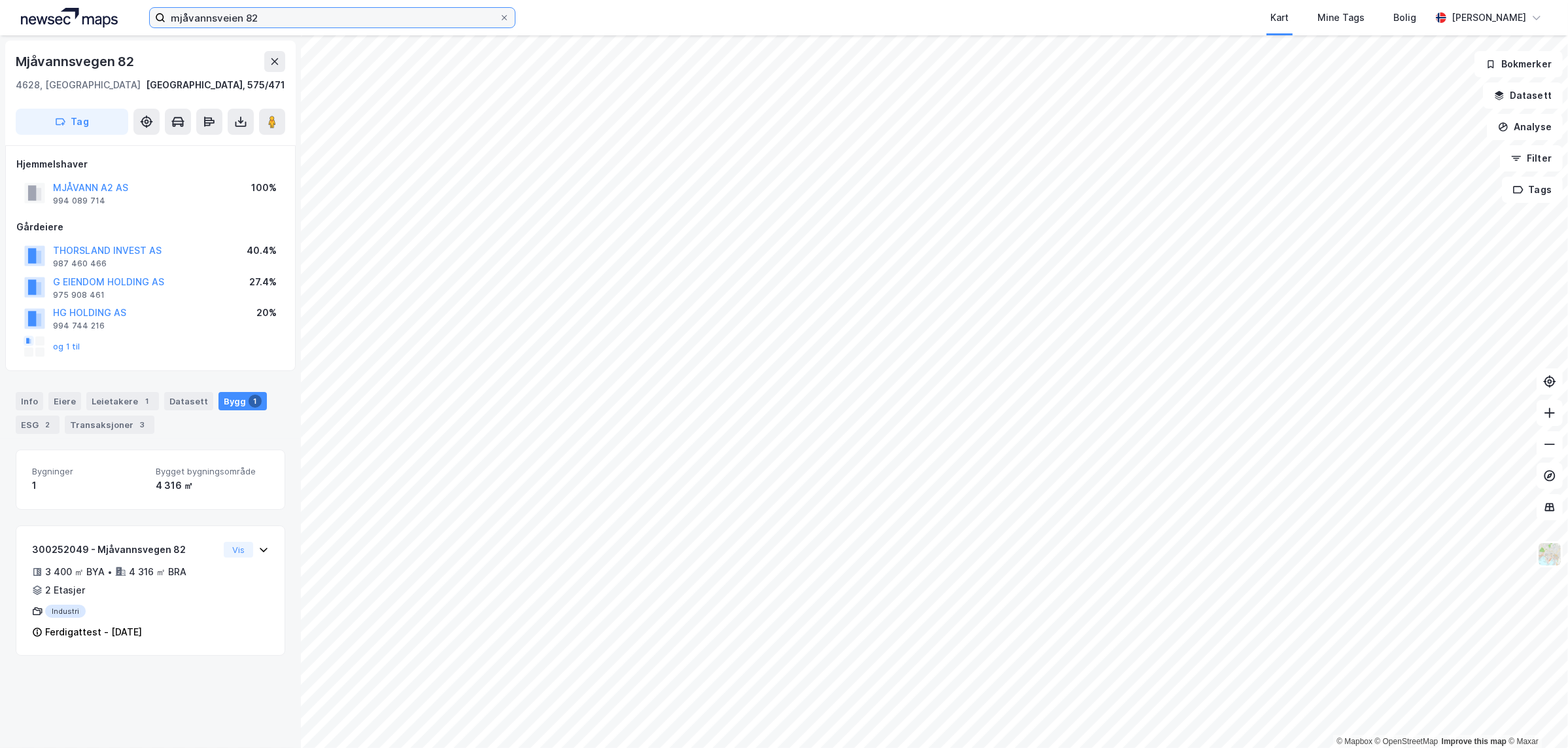
click at [263, 13] on input "mjåvannsveien 82" at bounding box center [333, 18] width 334 height 20
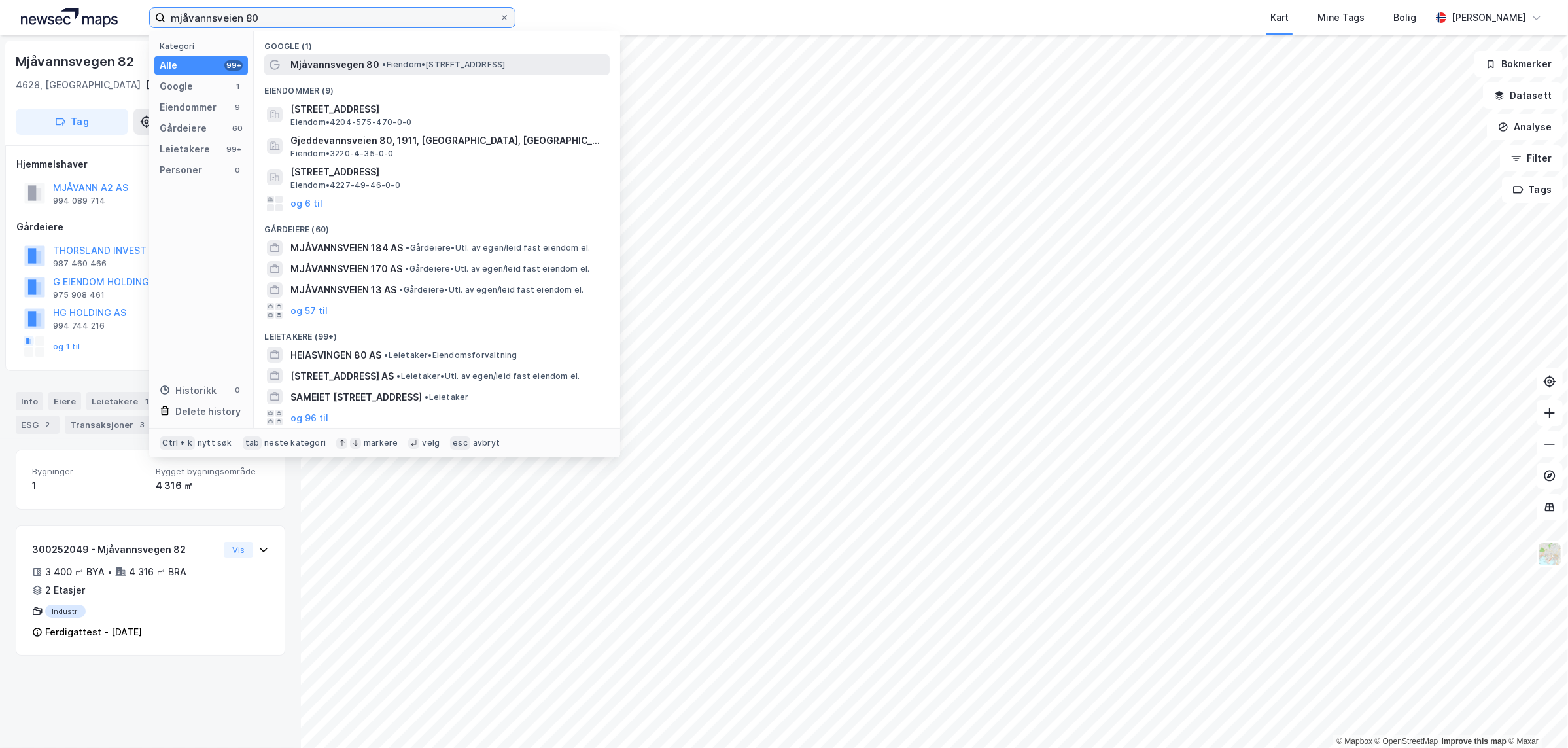
type input "mjåvannsveien 80"
click at [326, 59] on span "Mjåvannsvegen 80" at bounding box center [334, 65] width 89 height 16
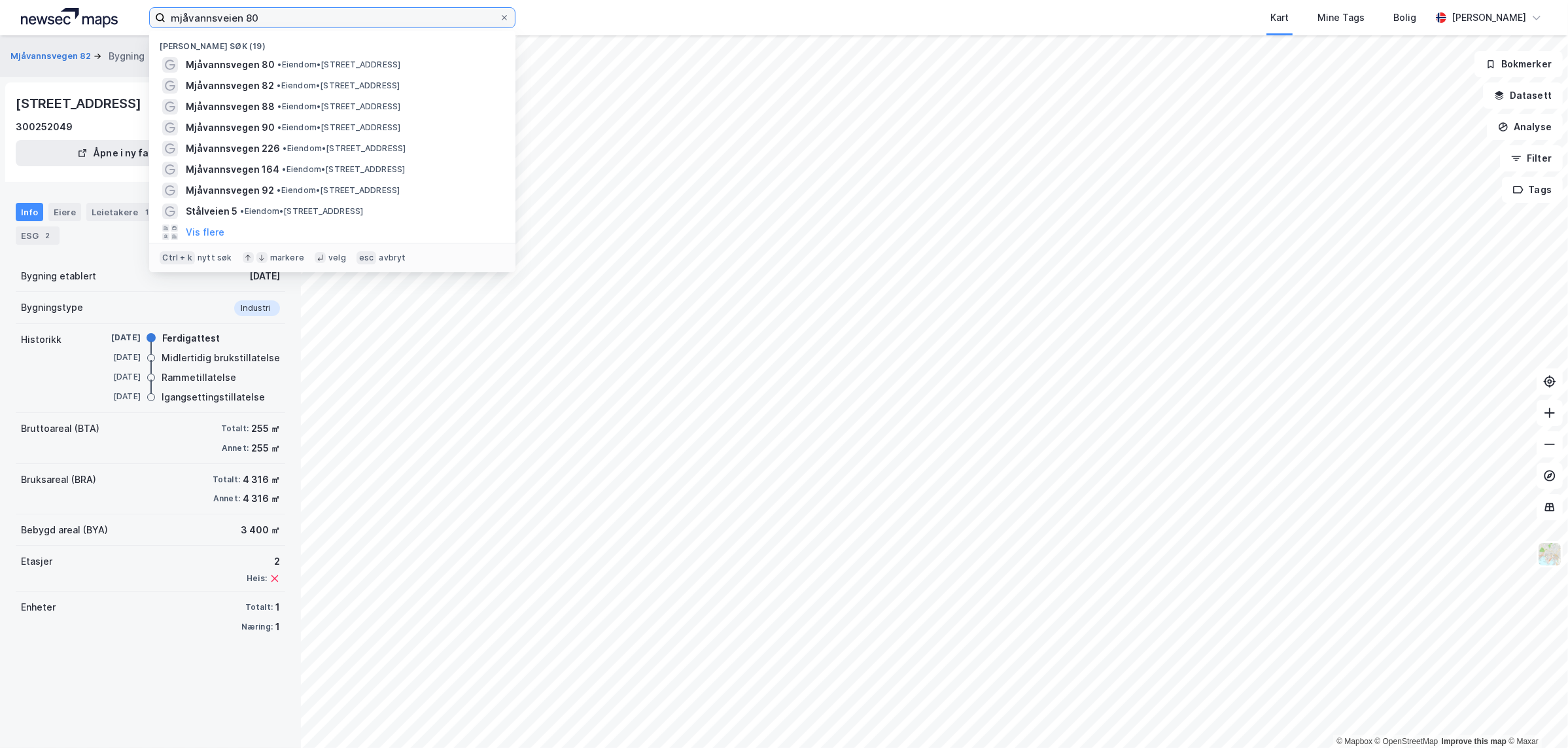
click at [257, 18] on input "mjåvannsveien 80" at bounding box center [333, 18] width 334 height 20
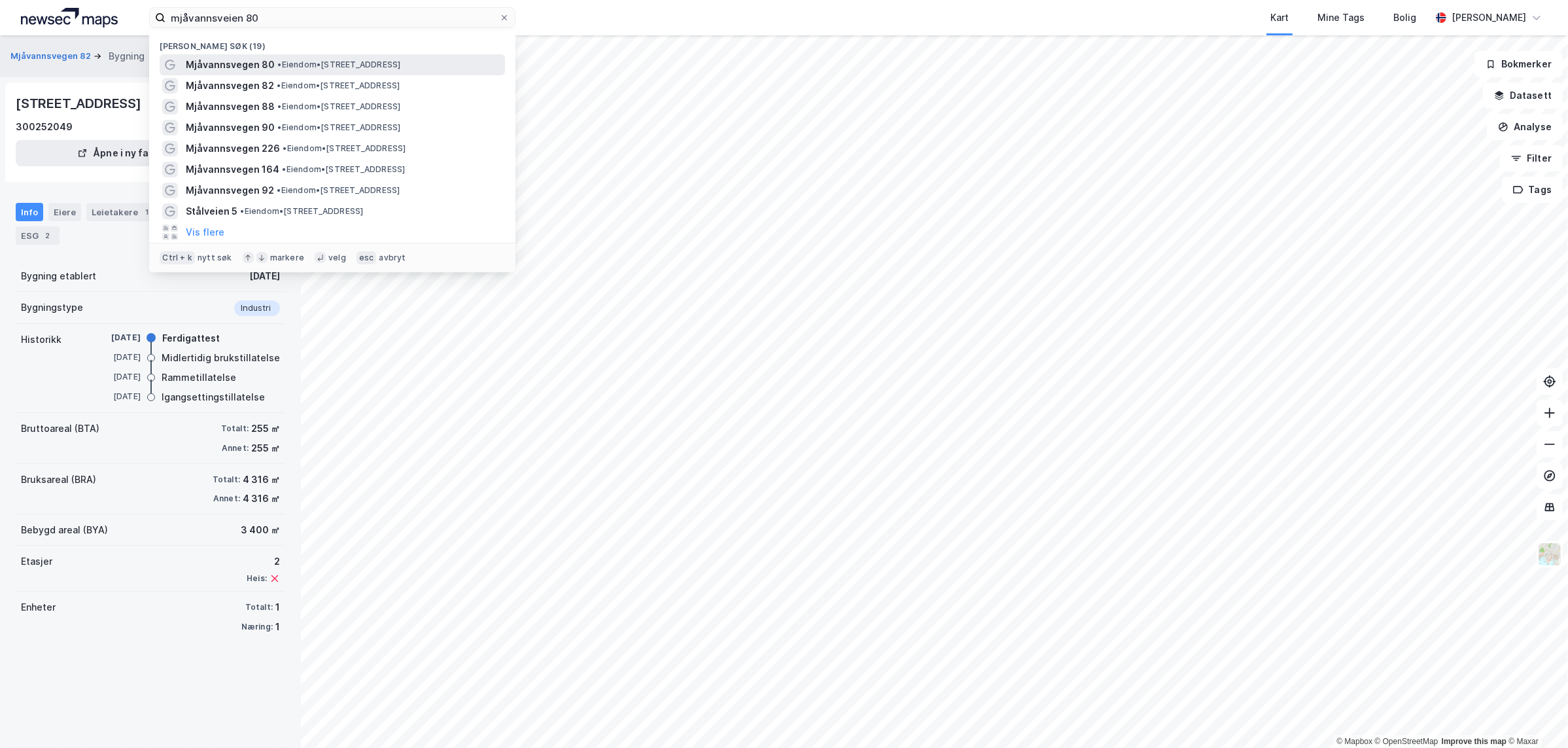
click at [292, 64] on span "• Eiendom • [STREET_ADDRESS]" at bounding box center [338, 65] width 123 height 11
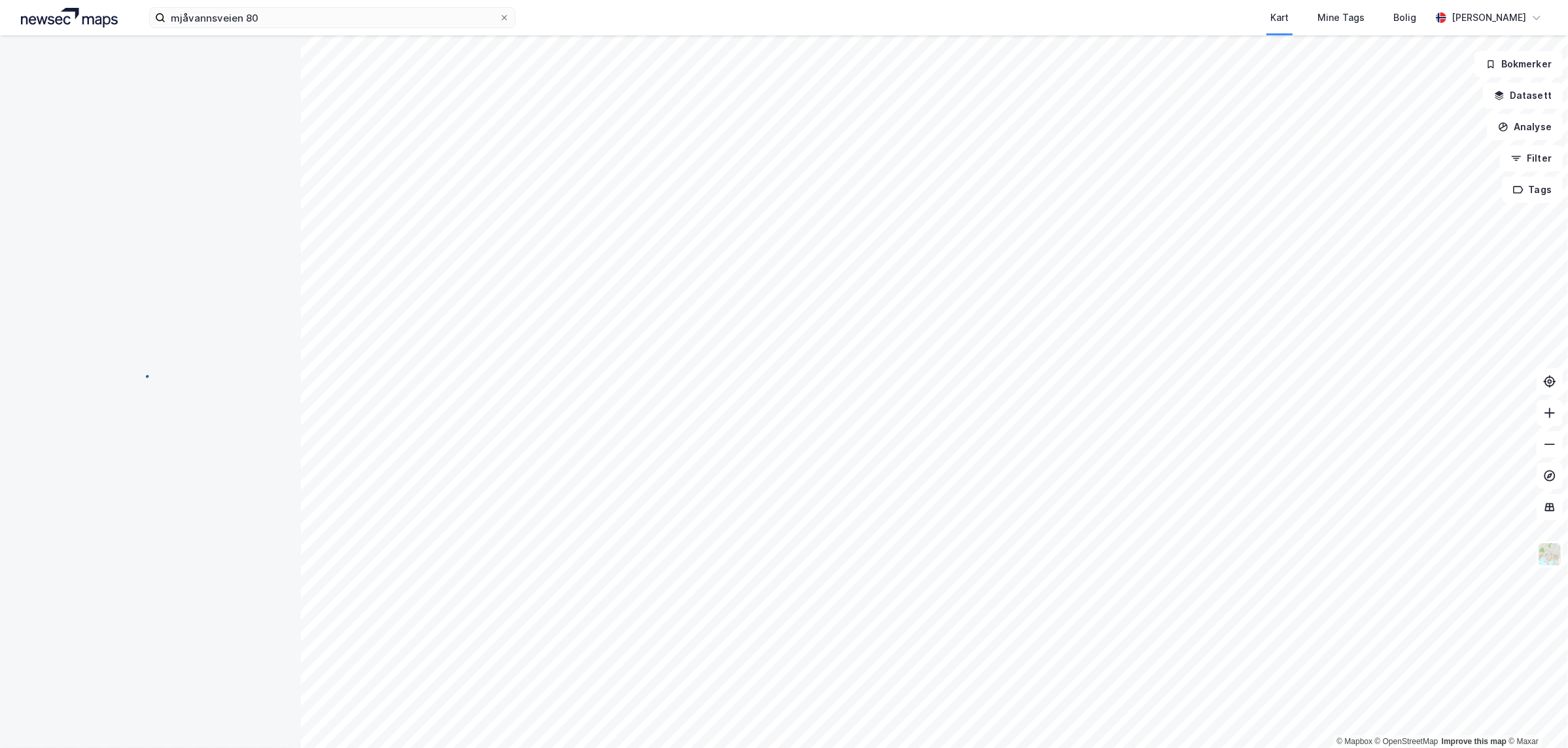
scroll to position [16, 0]
